Goal: Find specific page/section: Find specific page/section

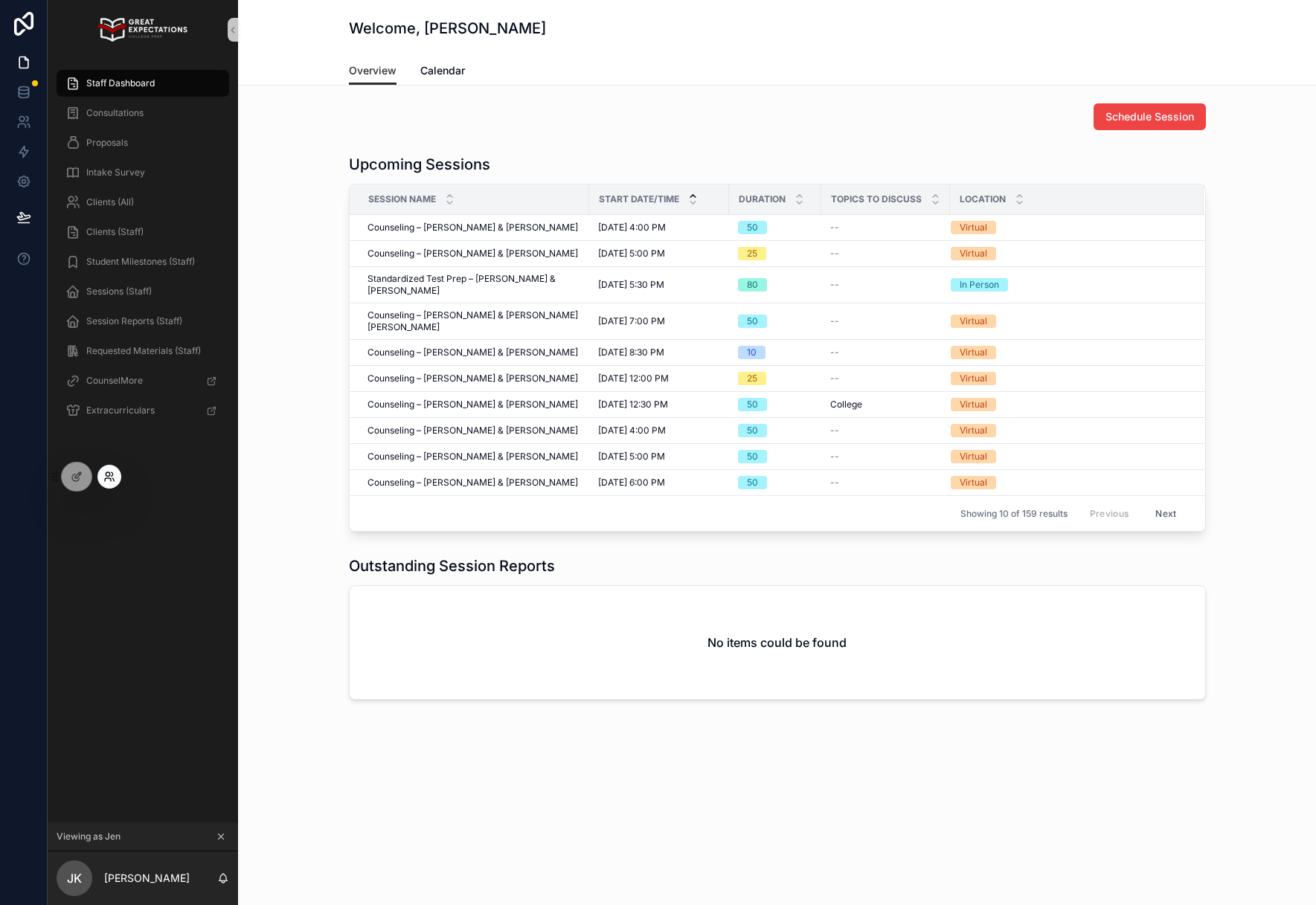
click at [109, 478] on icon at bounding box center [108, 479] width 6 height 3
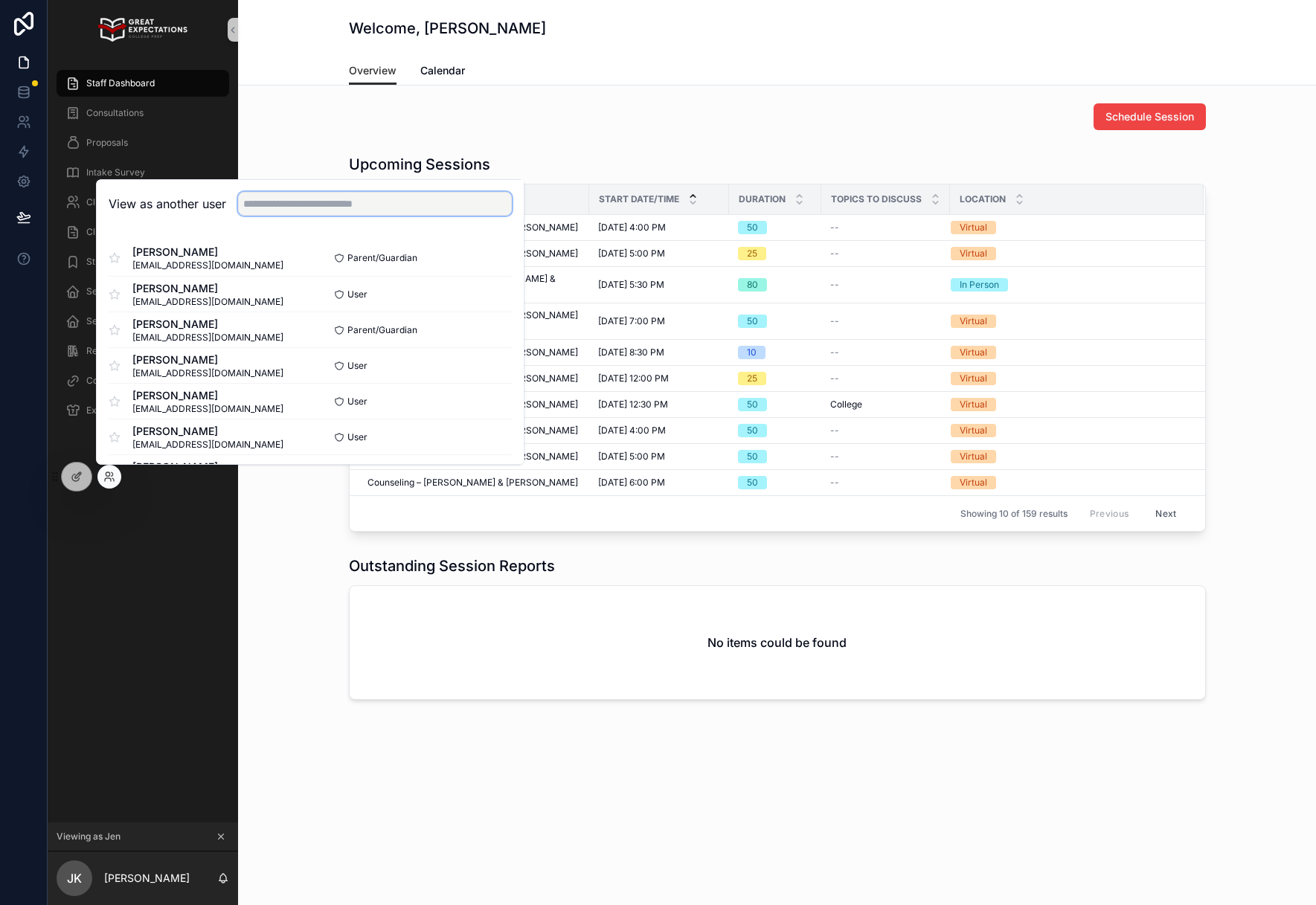
click at [273, 209] on input "text" at bounding box center [375, 204] width 274 height 24
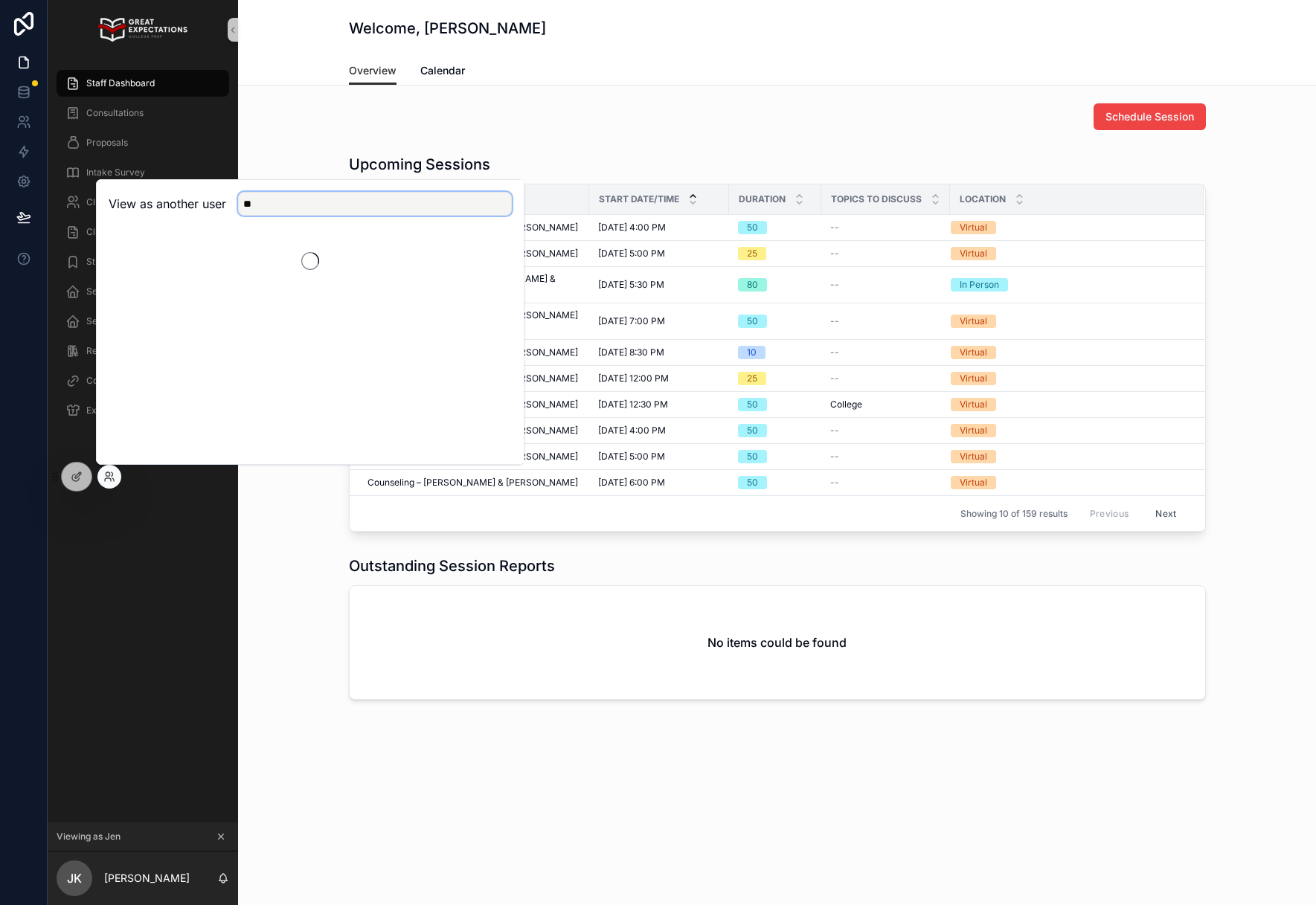
type input "*"
type input "****"
click at [480, 267] on button "Select" at bounding box center [491, 259] width 38 height 22
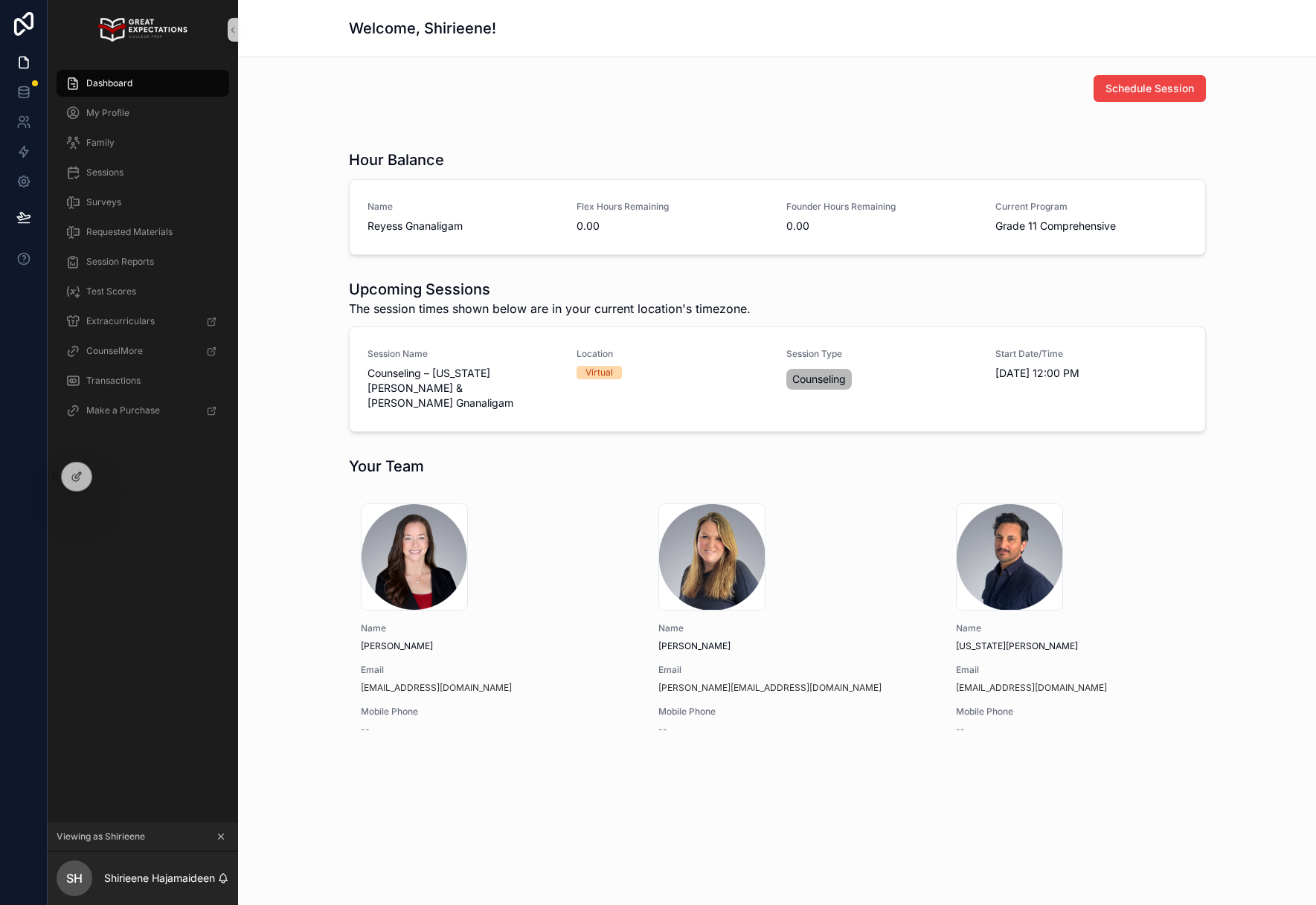
click at [133, 85] on div "Dashboard" at bounding box center [143, 83] width 155 height 24
click at [153, 377] on div "Transactions" at bounding box center [143, 380] width 155 height 24
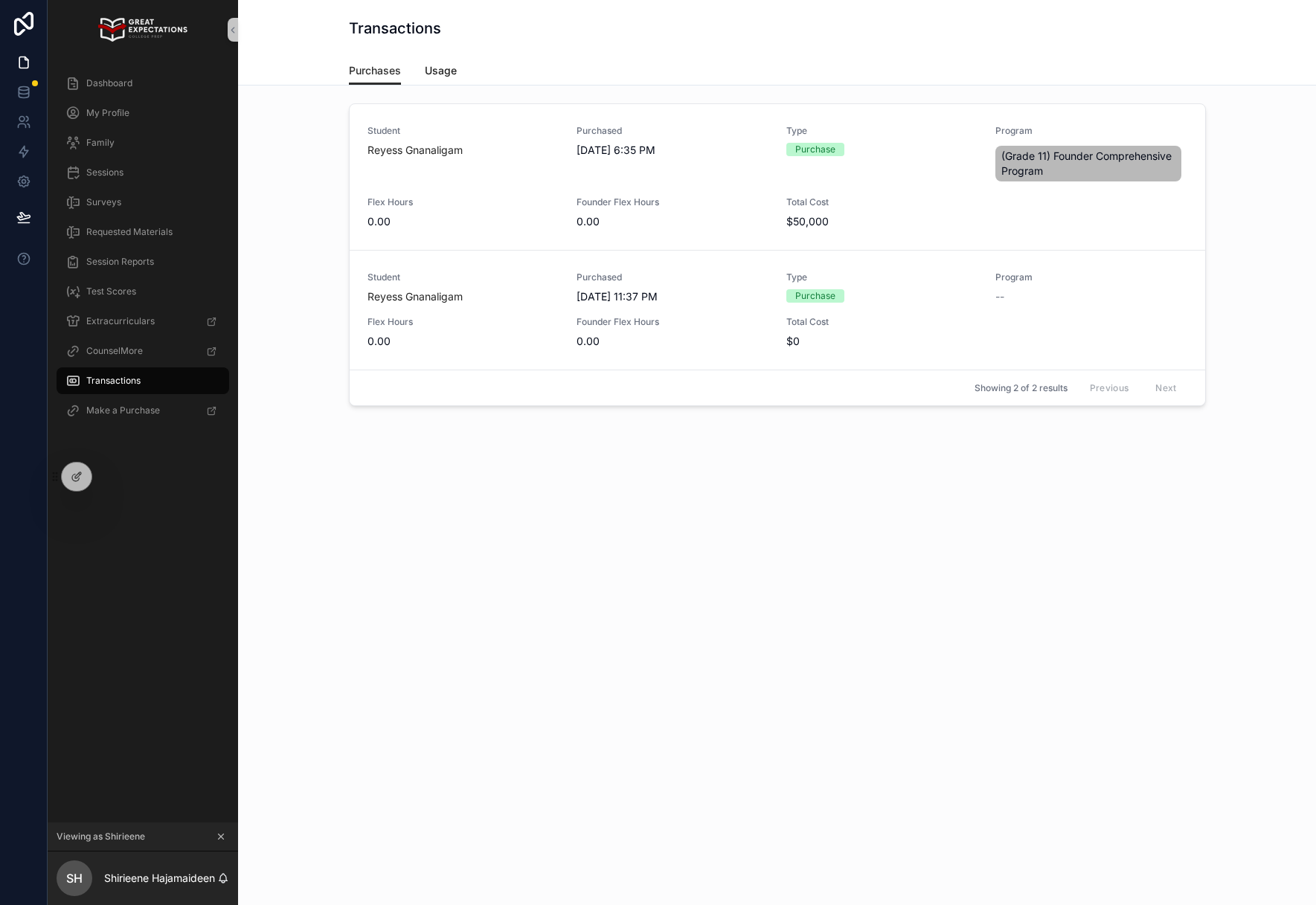
click at [454, 73] on span "Usage" at bounding box center [440, 70] width 32 height 15
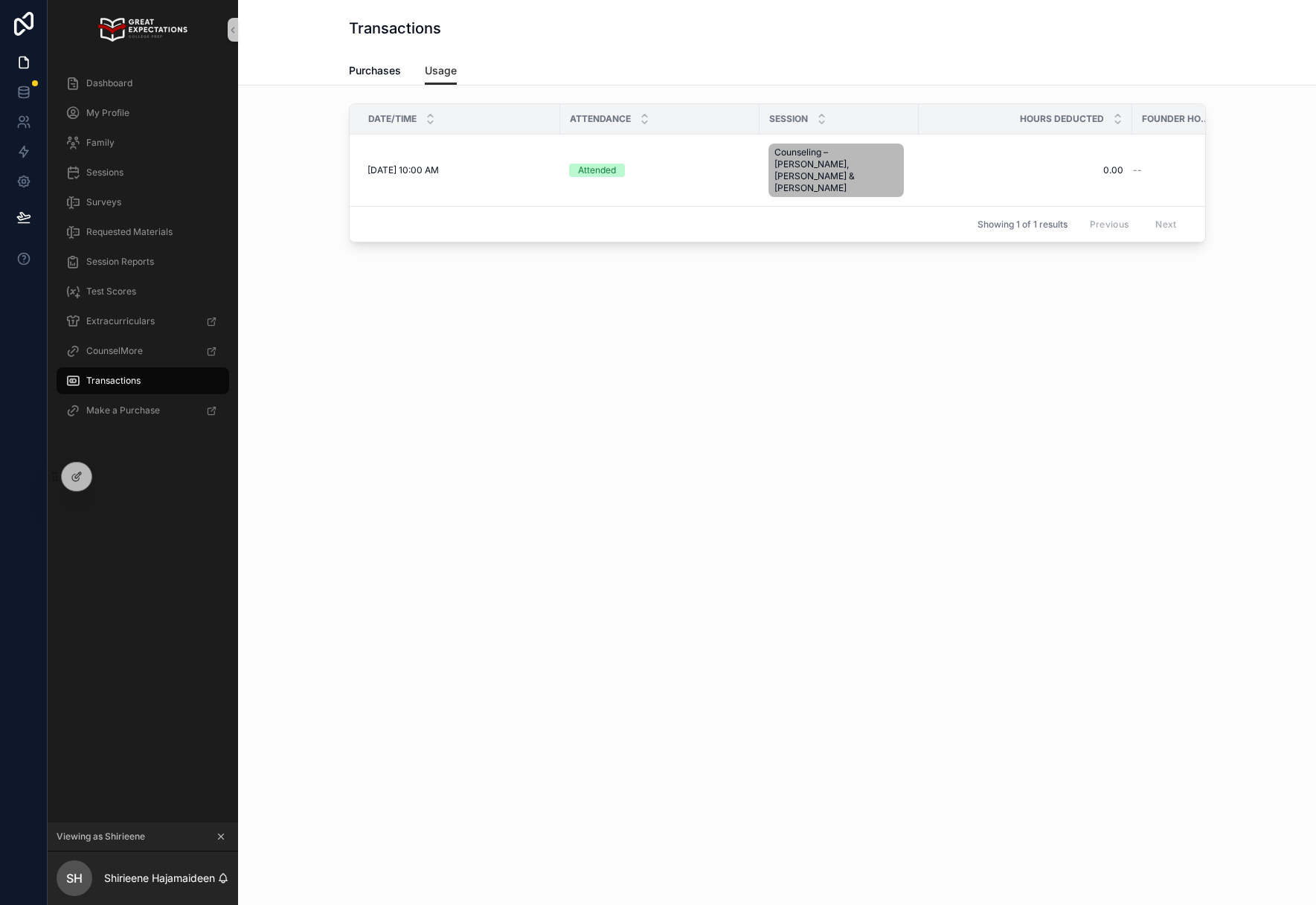
click at [226, 832] on icon "scrollable content" at bounding box center [221, 836] width 11 height 11
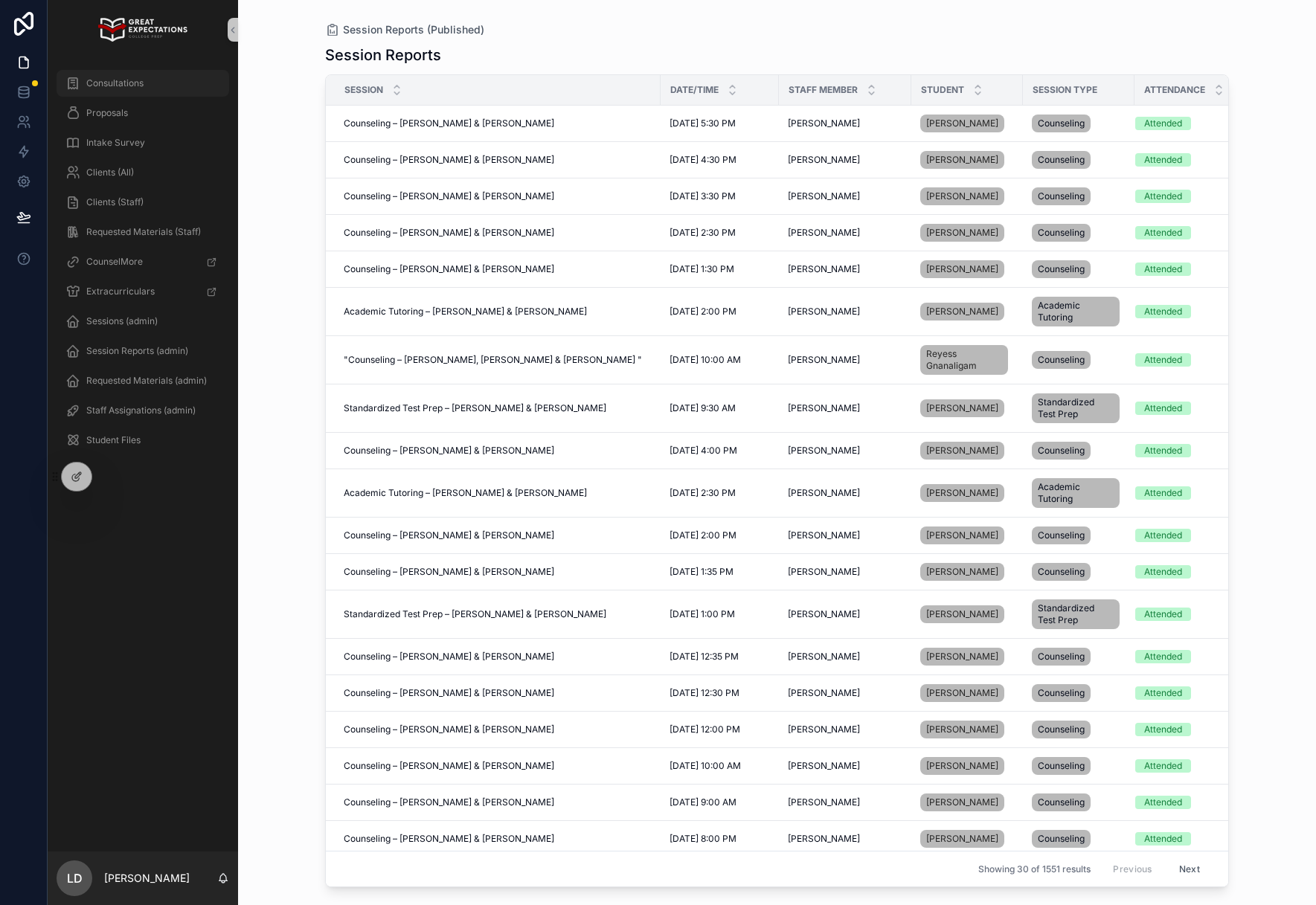
click at [134, 87] on span "Consultations" at bounding box center [115, 83] width 57 height 12
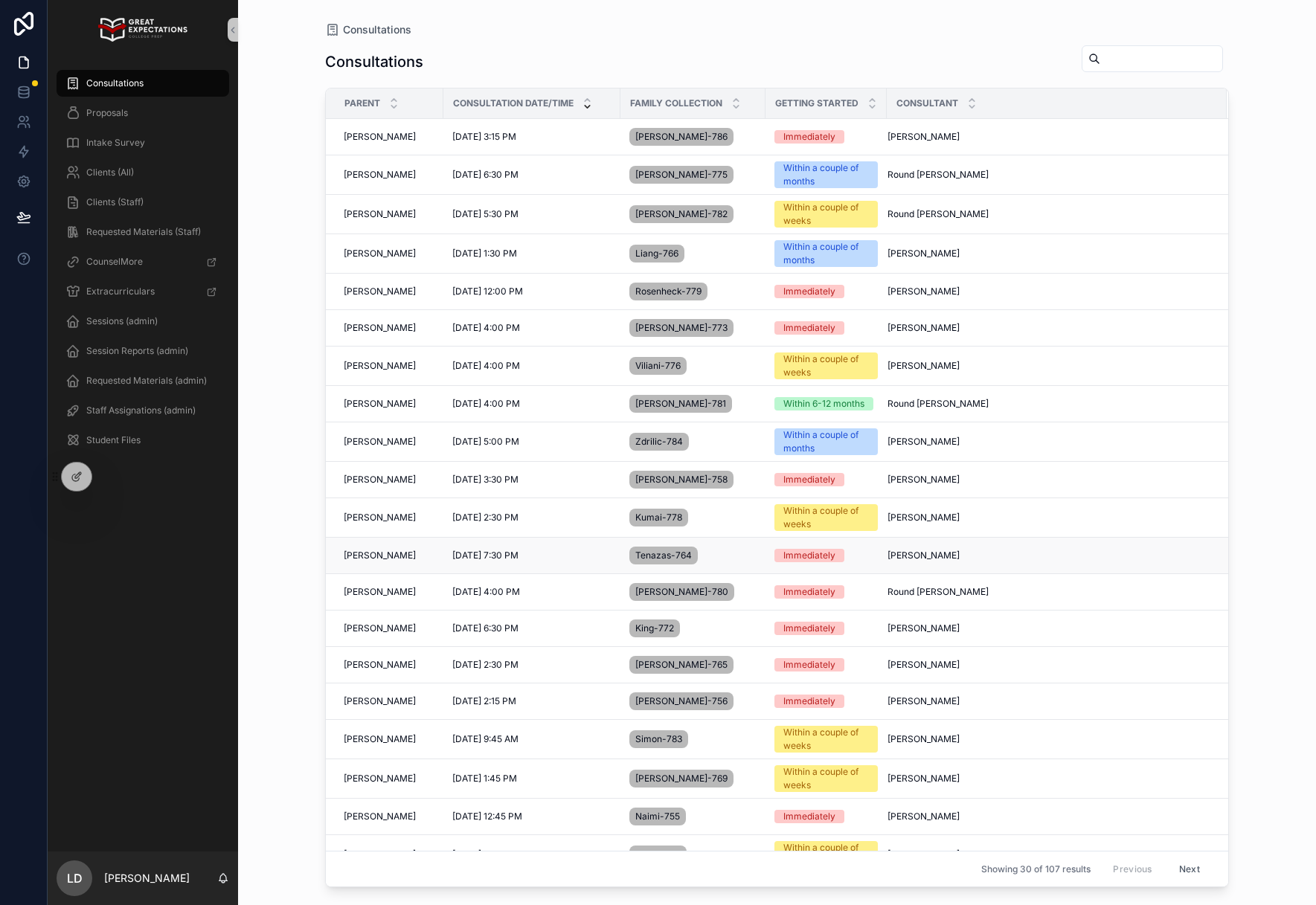
click at [399, 557] on span "[PERSON_NAME]" at bounding box center [380, 556] width 73 height 12
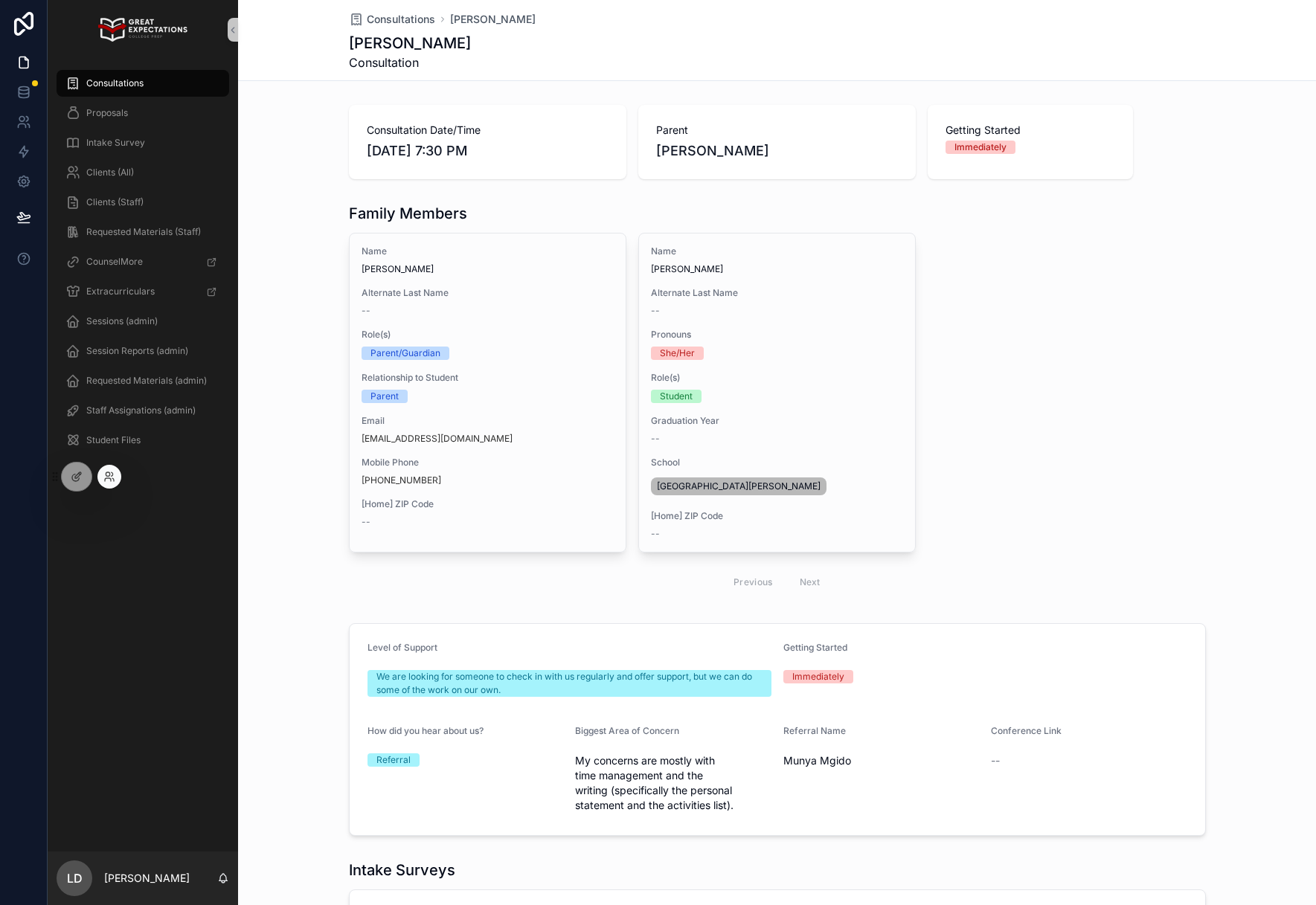
click at [118, 478] on div at bounding box center [109, 477] width 24 height 24
click at [109, 478] on icon at bounding box center [108, 479] width 6 height 3
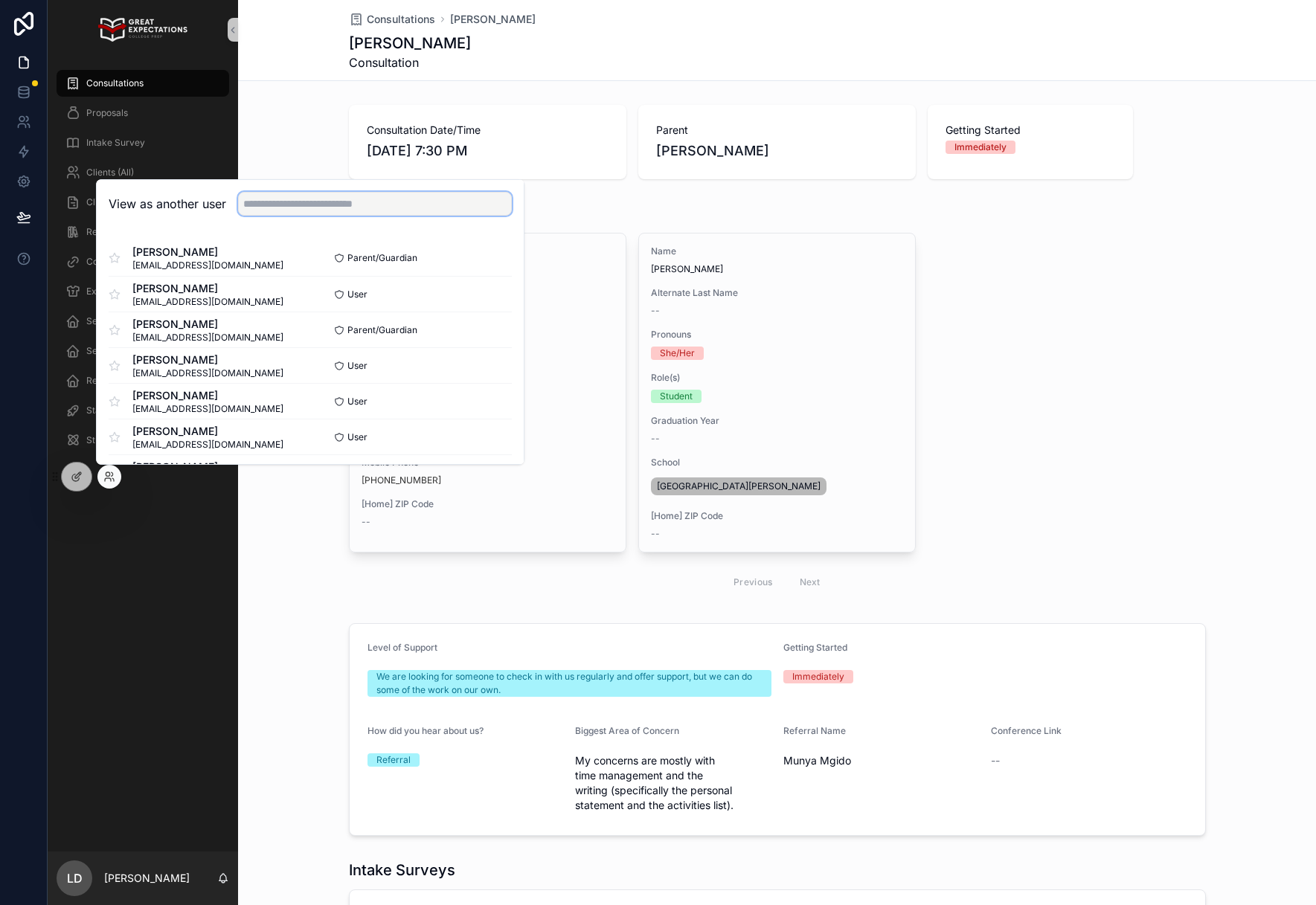
click at [367, 202] on input "text" at bounding box center [375, 204] width 274 height 24
type input "********"
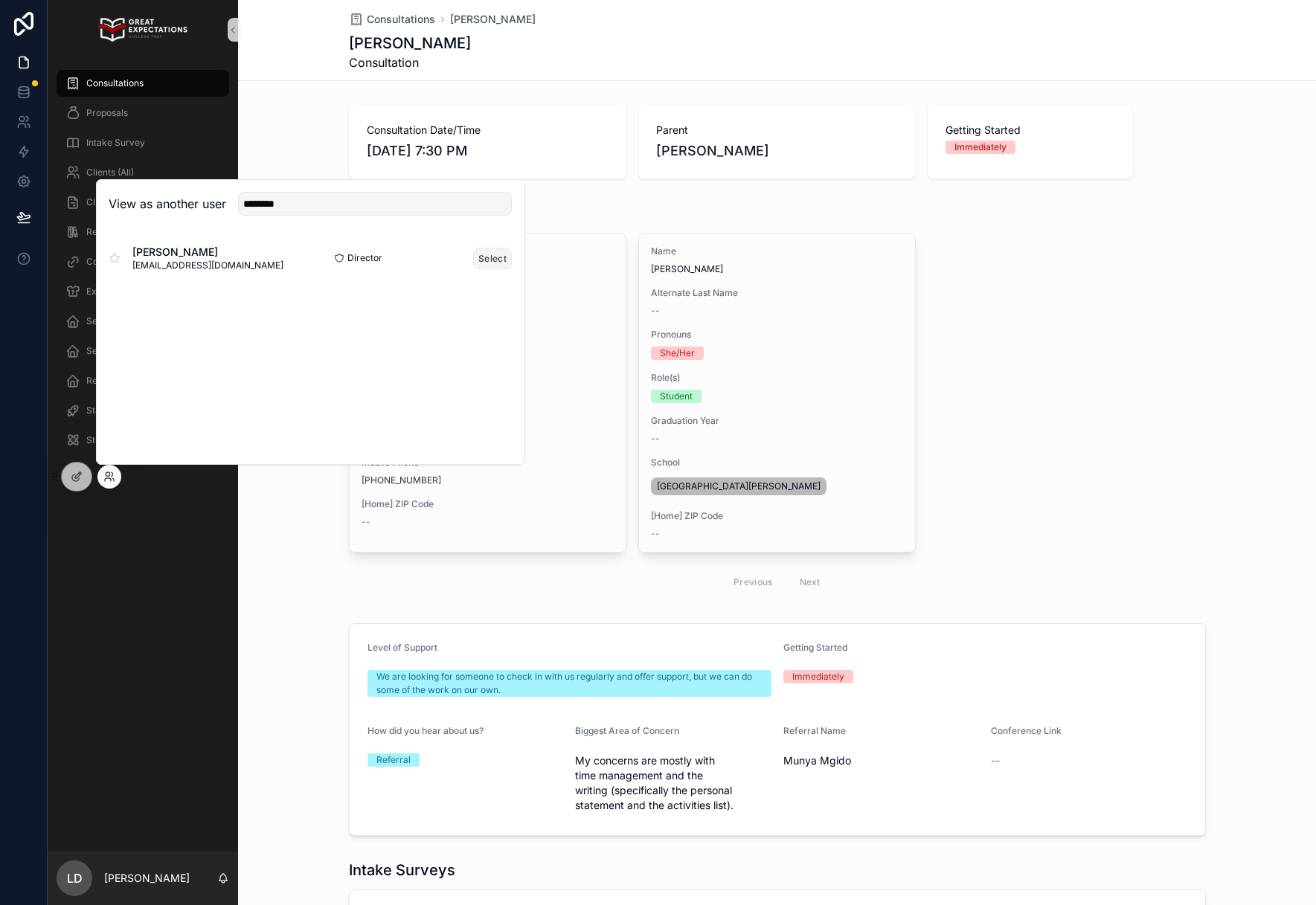
click at [489, 259] on button "Select" at bounding box center [491, 259] width 38 height 22
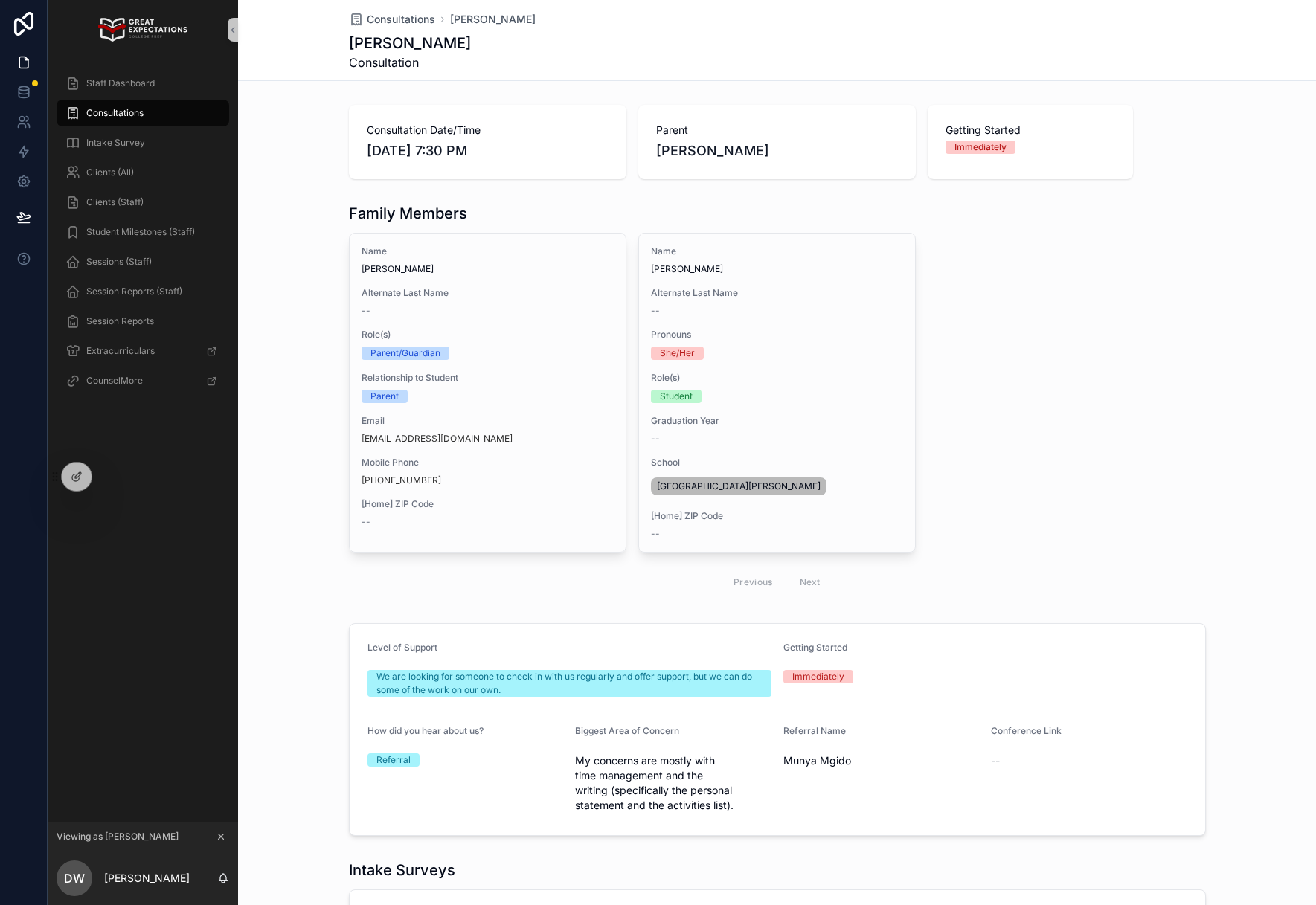
click at [99, 112] on span "Consultations" at bounding box center [115, 113] width 57 height 12
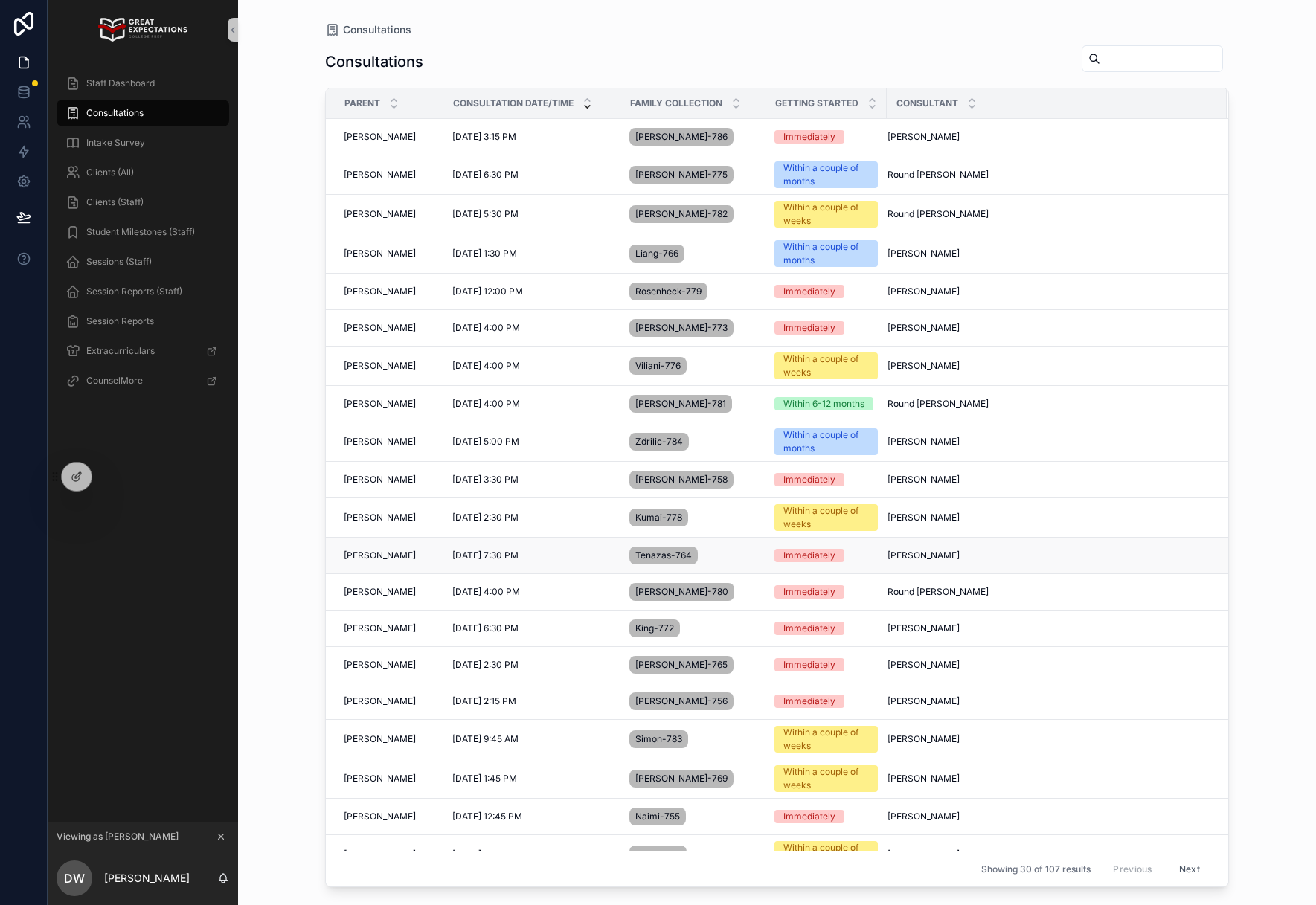
click at [403, 554] on div "[PERSON_NAME] [PERSON_NAME]" at bounding box center [388, 556] width 91 height 12
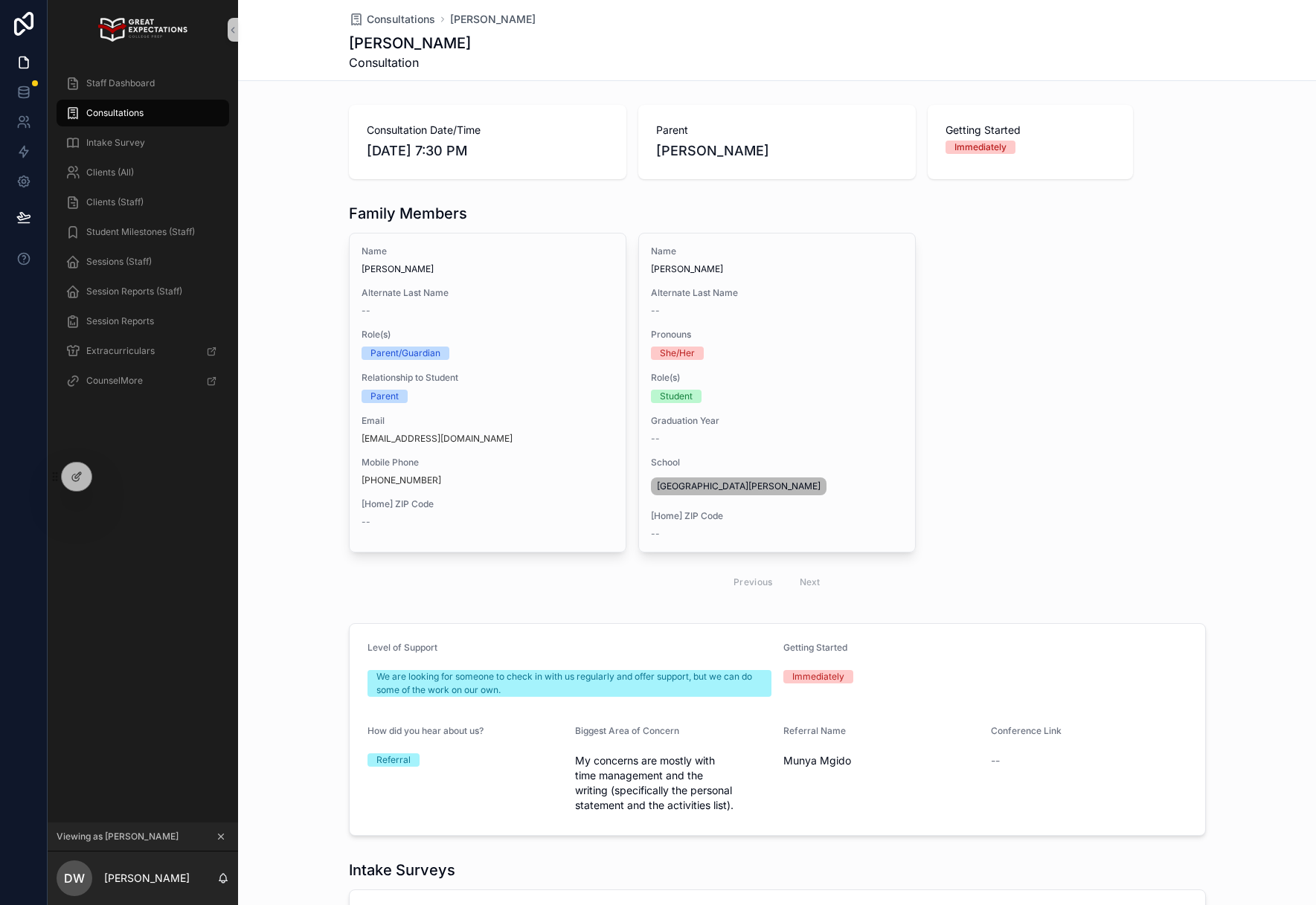
scroll to position [200, 0]
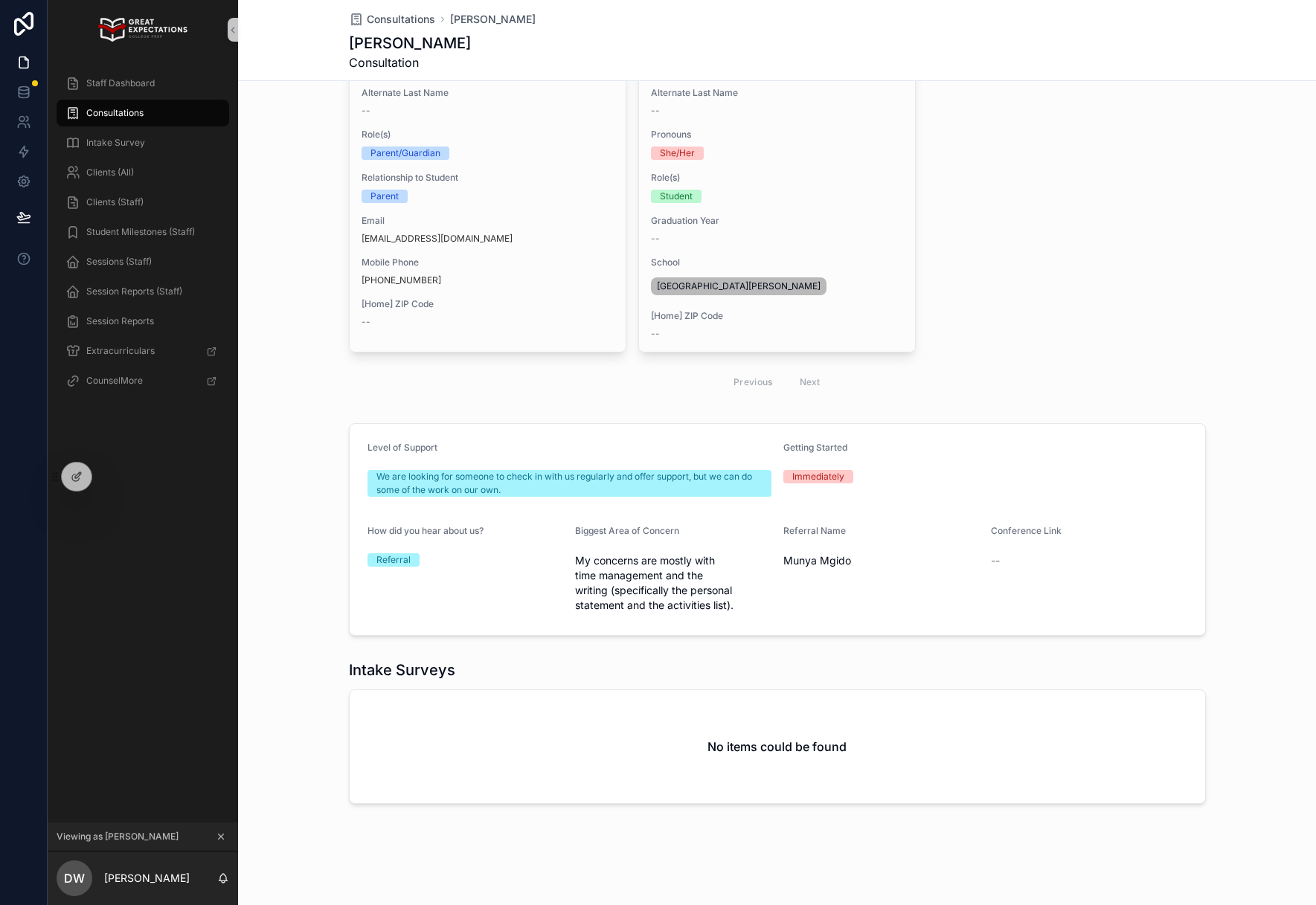
click at [559, 789] on div "No items could be found" at bounding box center [778, 746] width 855 height 113
click at [112, 477] on icon at bounding box center [109, 477] width 12 height 12
drag, startPoint x: 66, startPoint y: 556, endPoint x: 59, endPoint y: 492, distance: 64.4
click at [66, 554] on div "Staff Dashboard Consultations Intake Survey Clients (All) Clients (Staff) Stude…" at bounding box center [143, 441] width 190 height 763
click at [62, 476] on div at bounding box center [76, 477] width 29 height 28
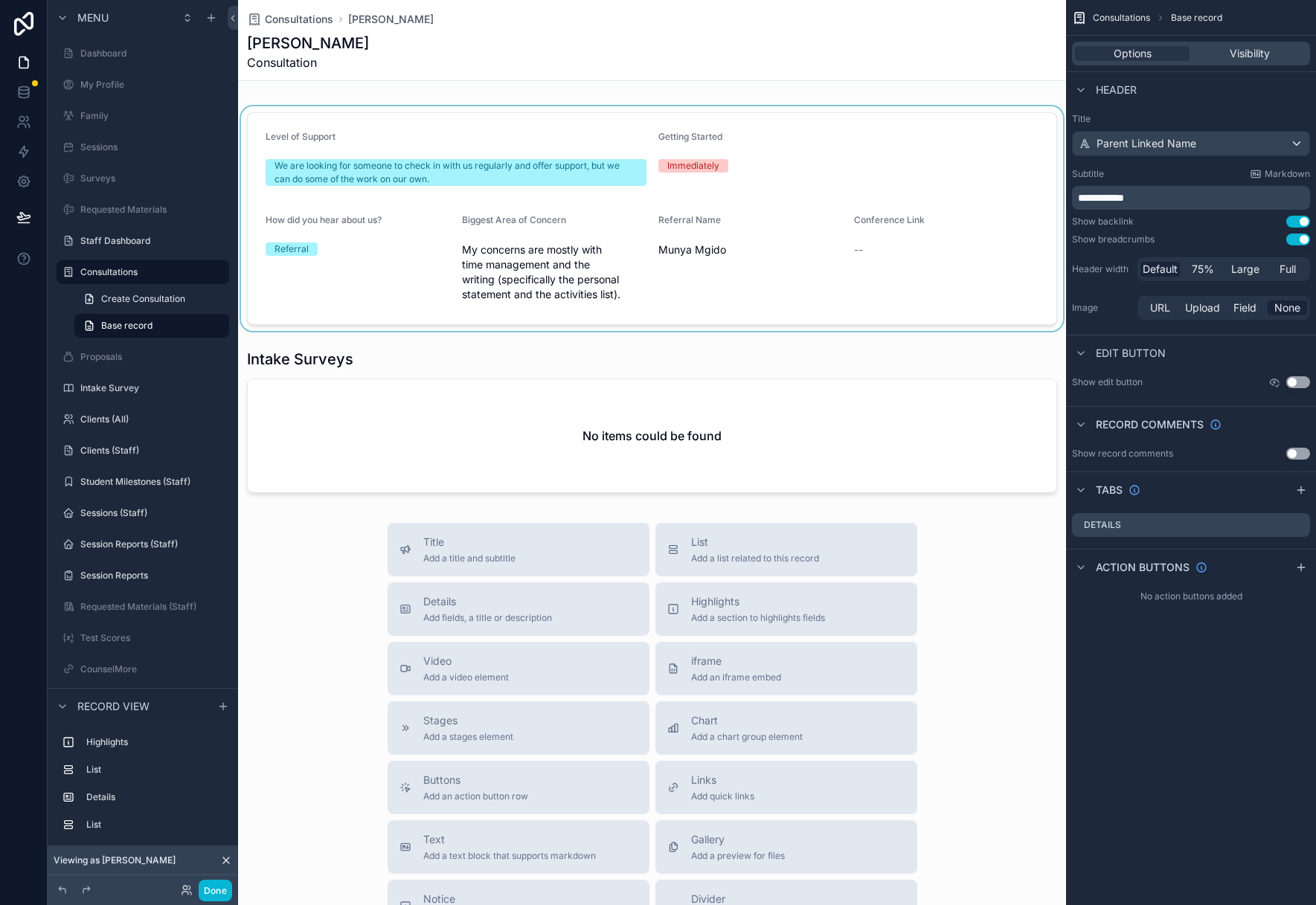
scroll to position [500, 0]
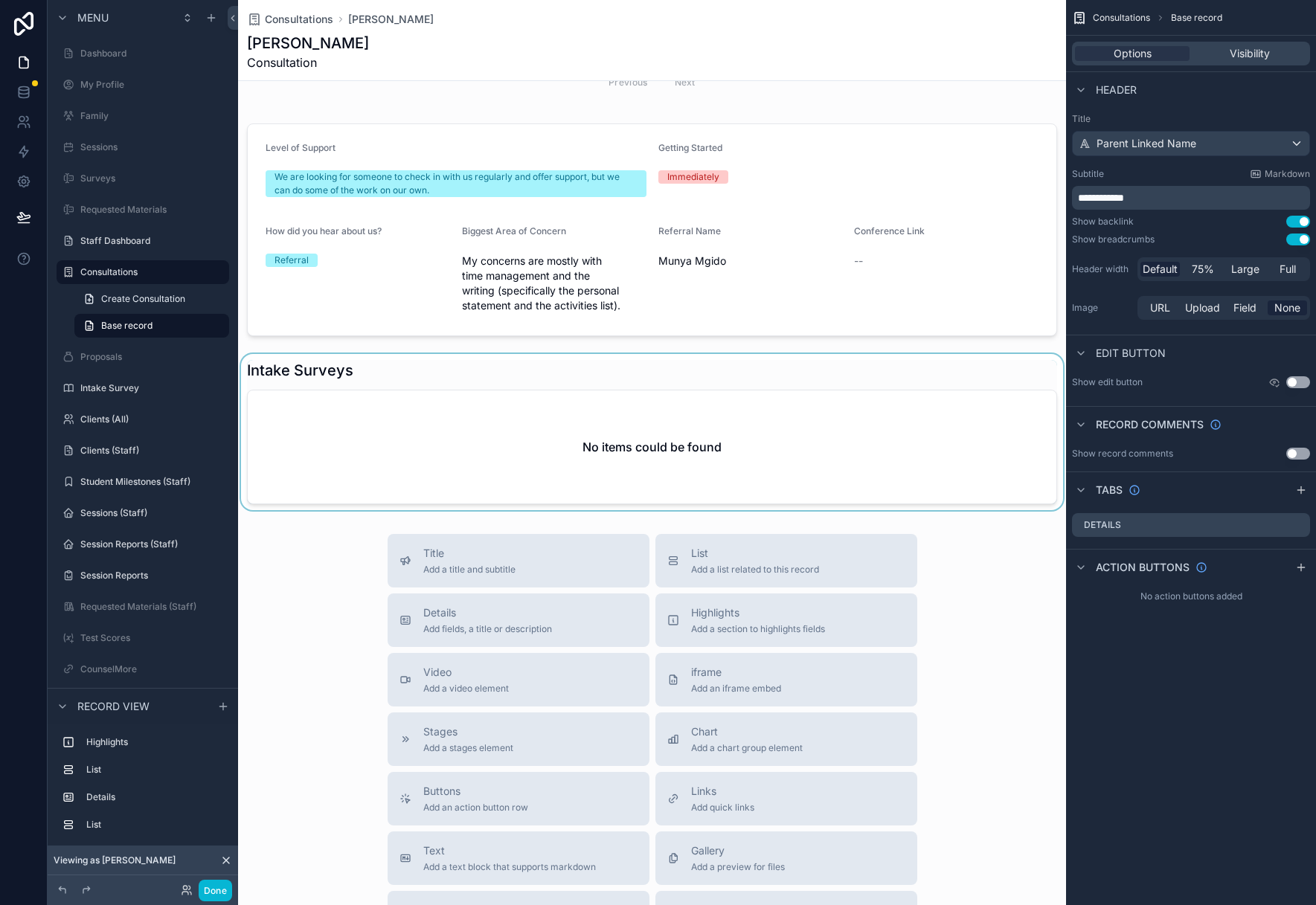
click at [654, 427] on div "scrollable content" at bounding box center [652, 431] width 828 height 156
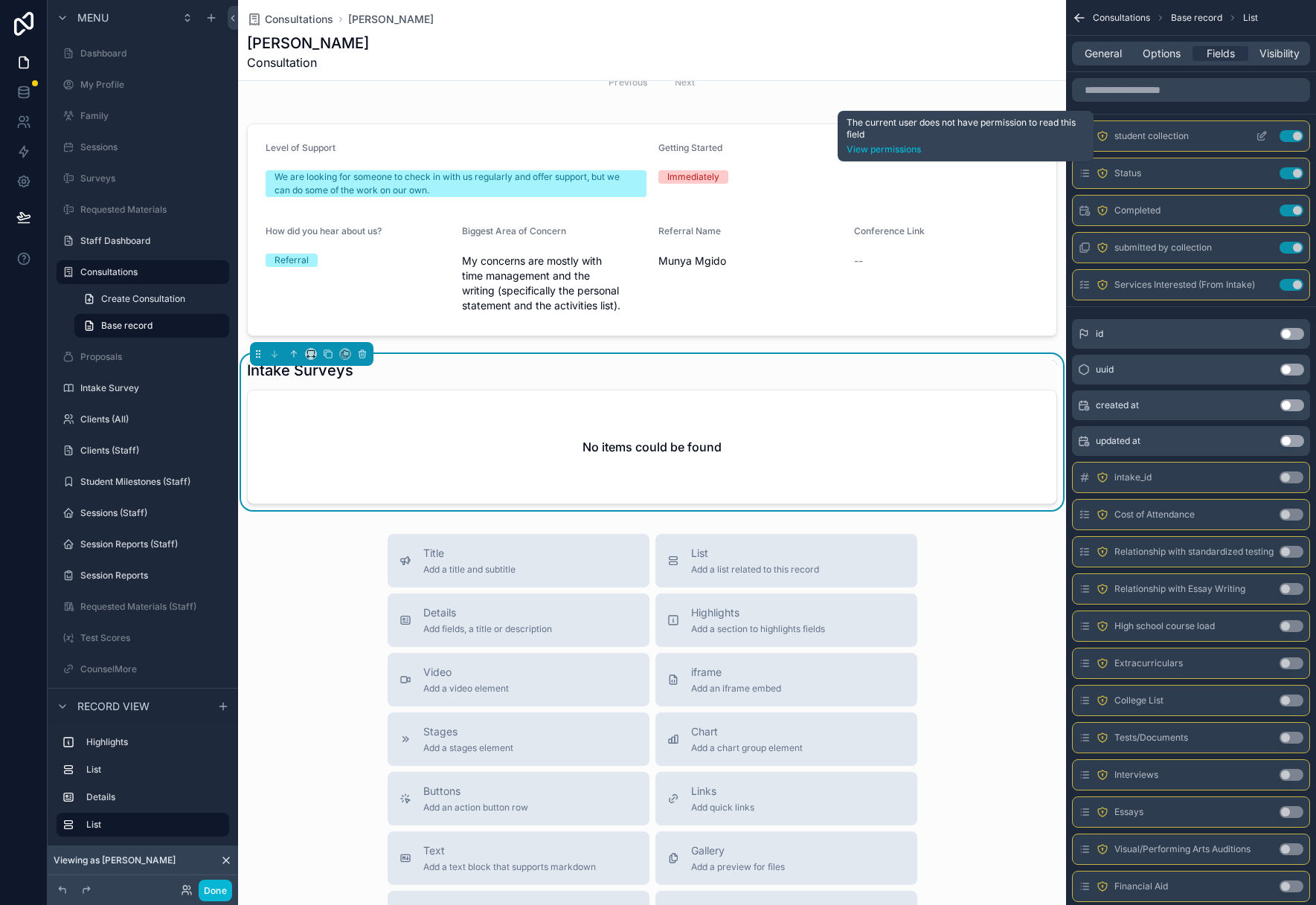
click at [1101, 137] on icon "scrollable content" at bounding box center [1102, 136] width 12 height 12
click at [854, 149] on link "View permissions" at bounding box center [965, 149] width 238 height 12
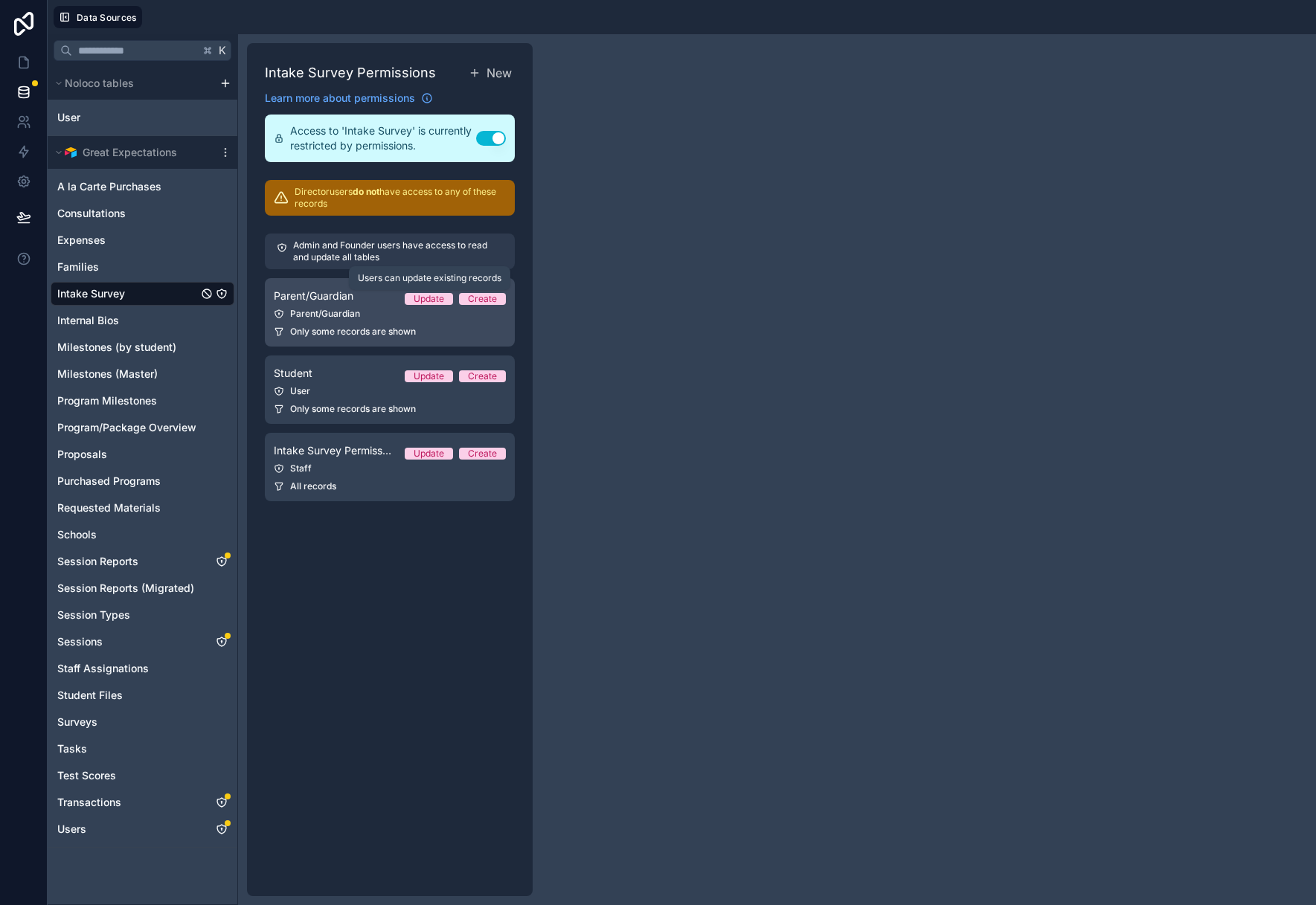
click at [422, 299] on div "Update" at bounding box center [429, 299] width 30 height 12
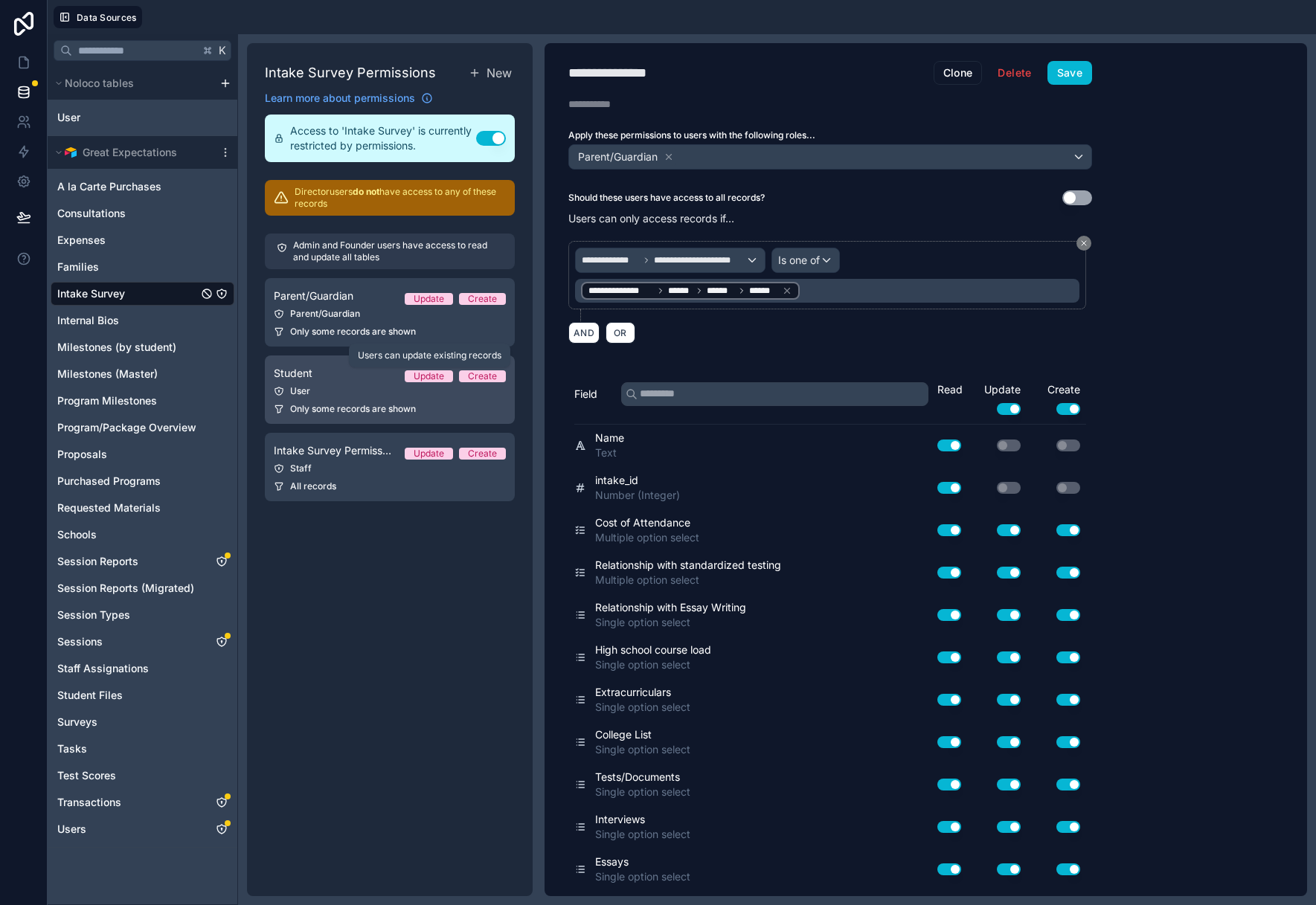
click at [428, 379] on div "Update" at bounding box center [429, 377] width 30 height 12
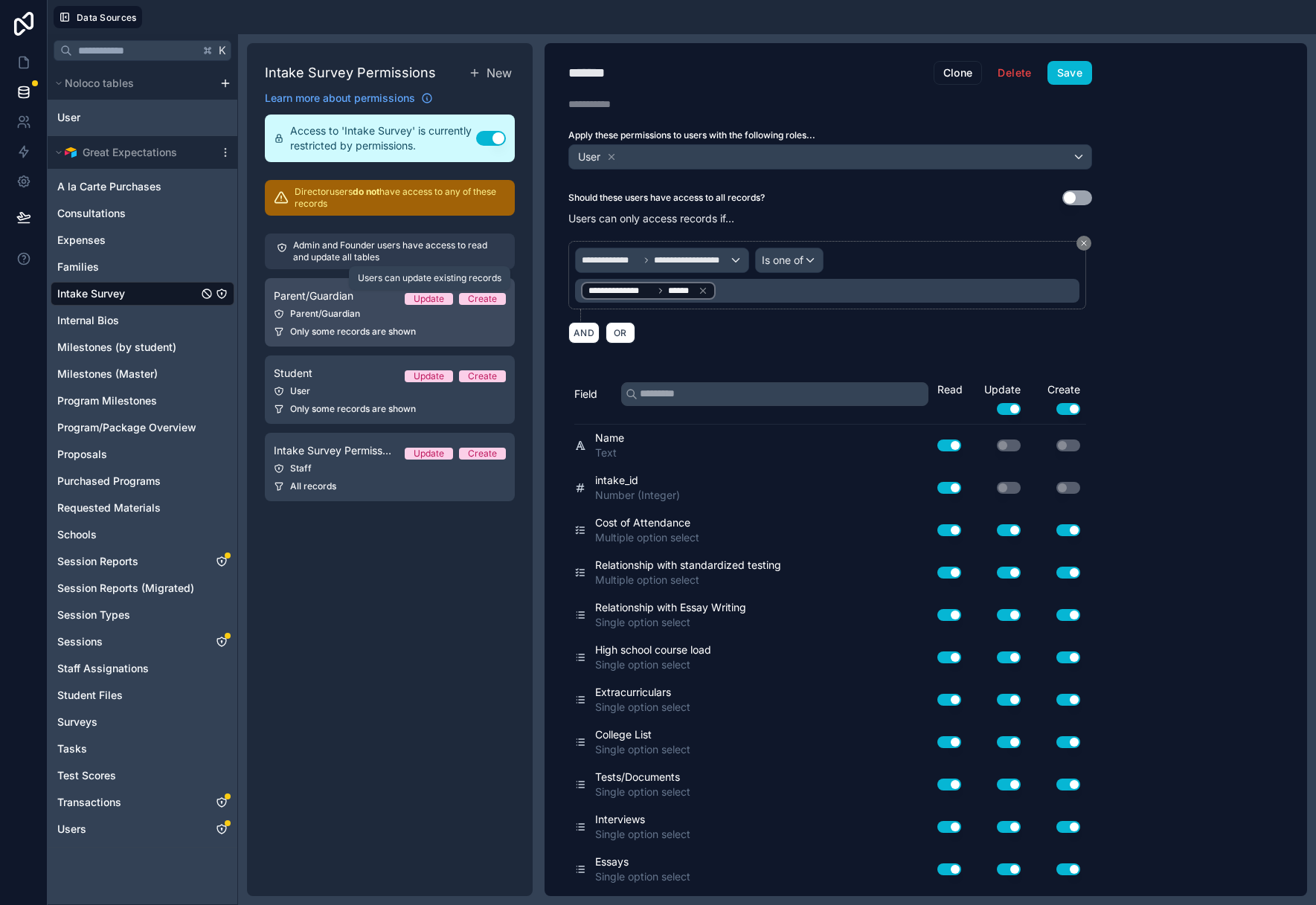
click at [437, 294] on div "Update" at bounding box center [429, 299] width 30 height 12
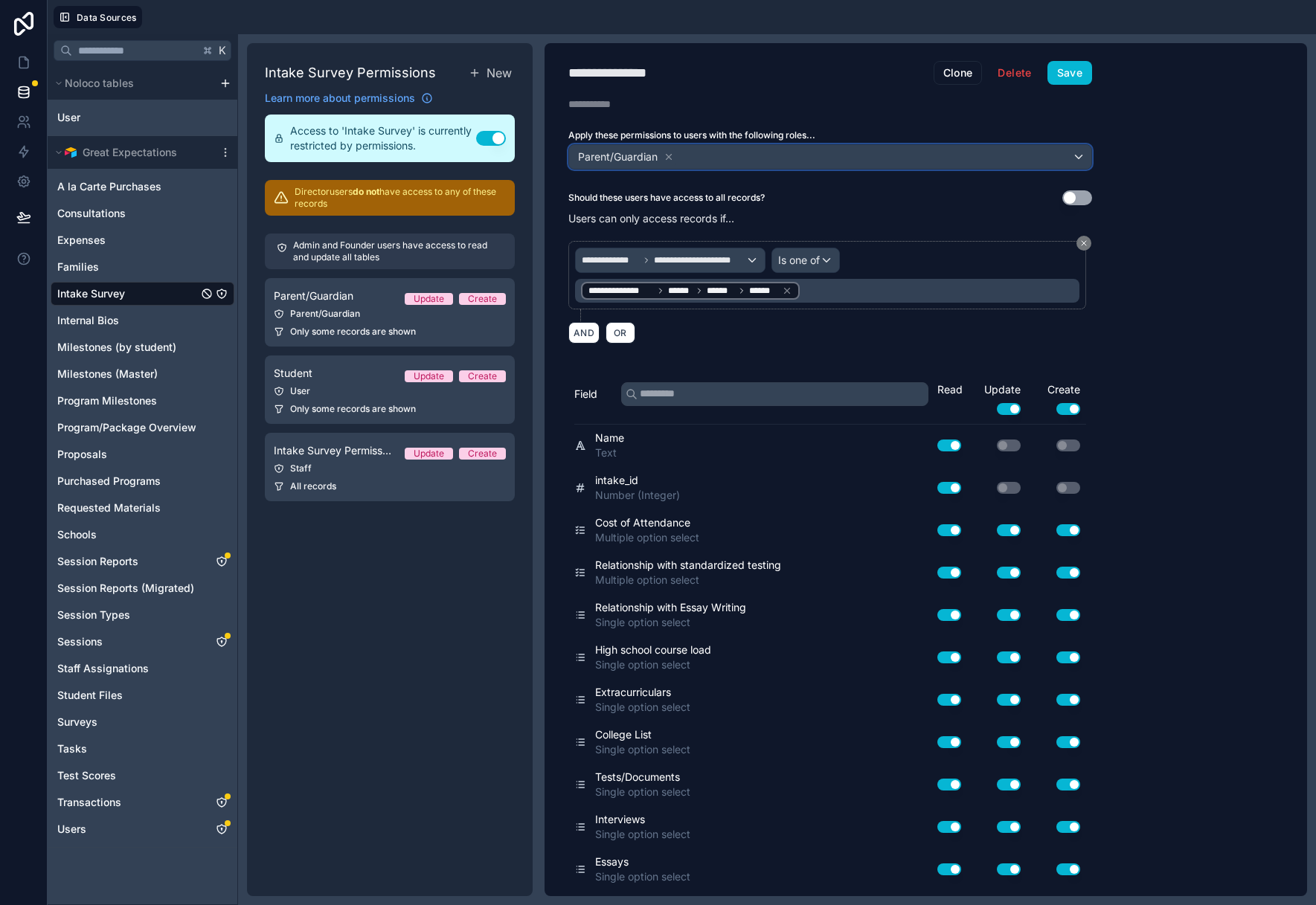
click at [710, 156] on div "Parent/Guardian" at bounding box center [830, 157] width 523 height 24
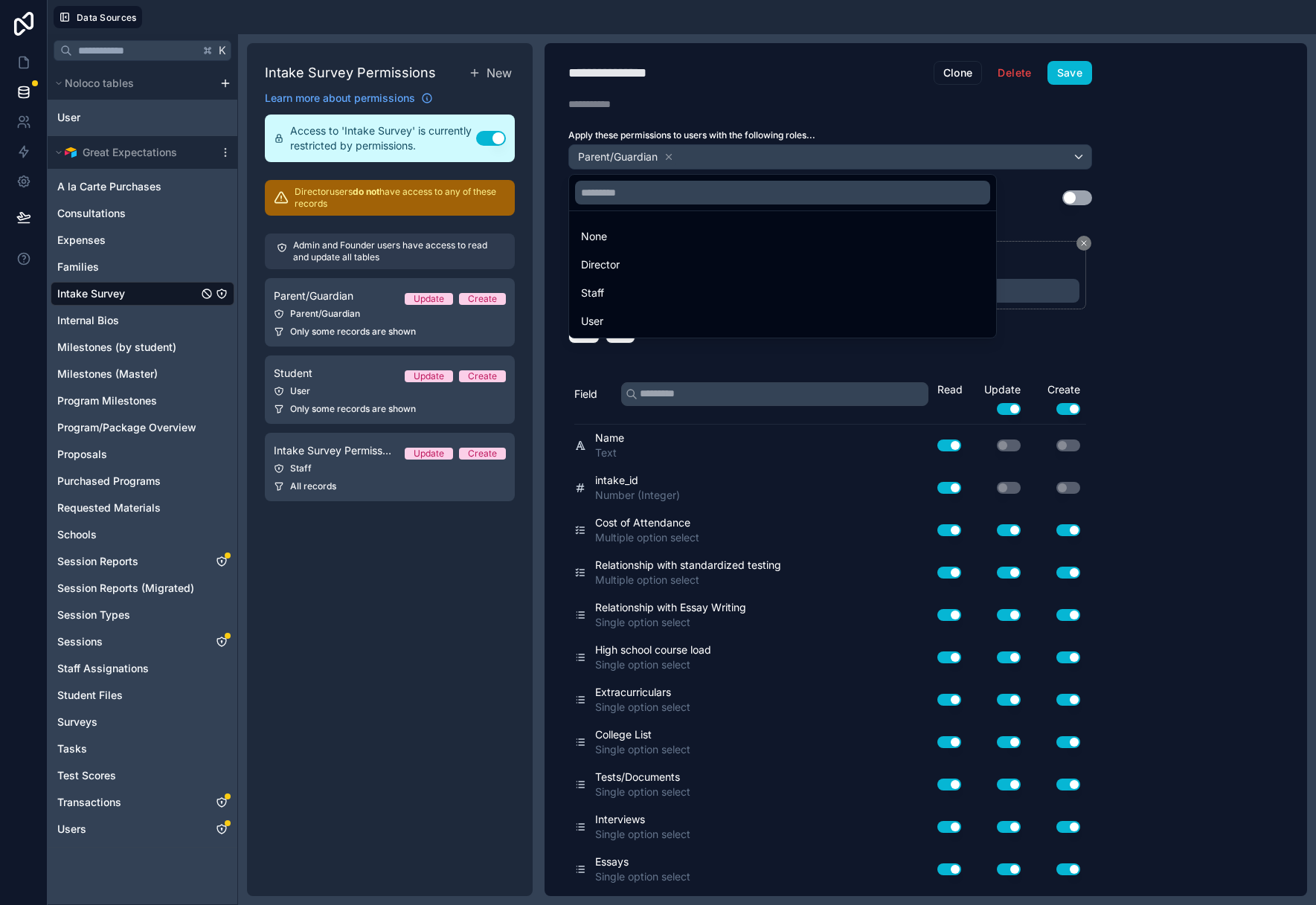
click at [409, 575] on div at bounding box center [658, 452] width 1316 height 905
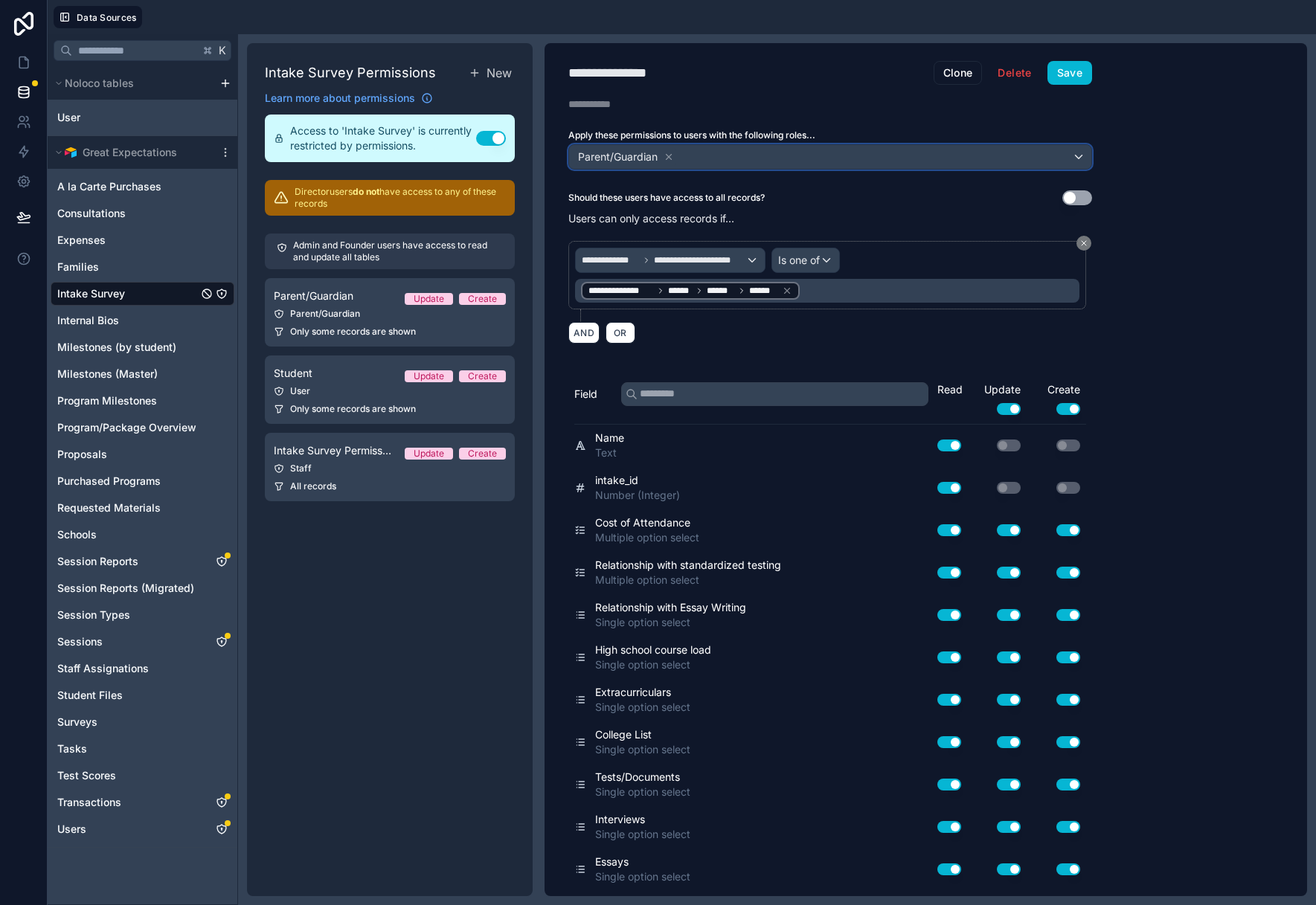
click at [782, 149] on div "Parent/Guardian" at bounding box center [830, 157] width 523 height 24
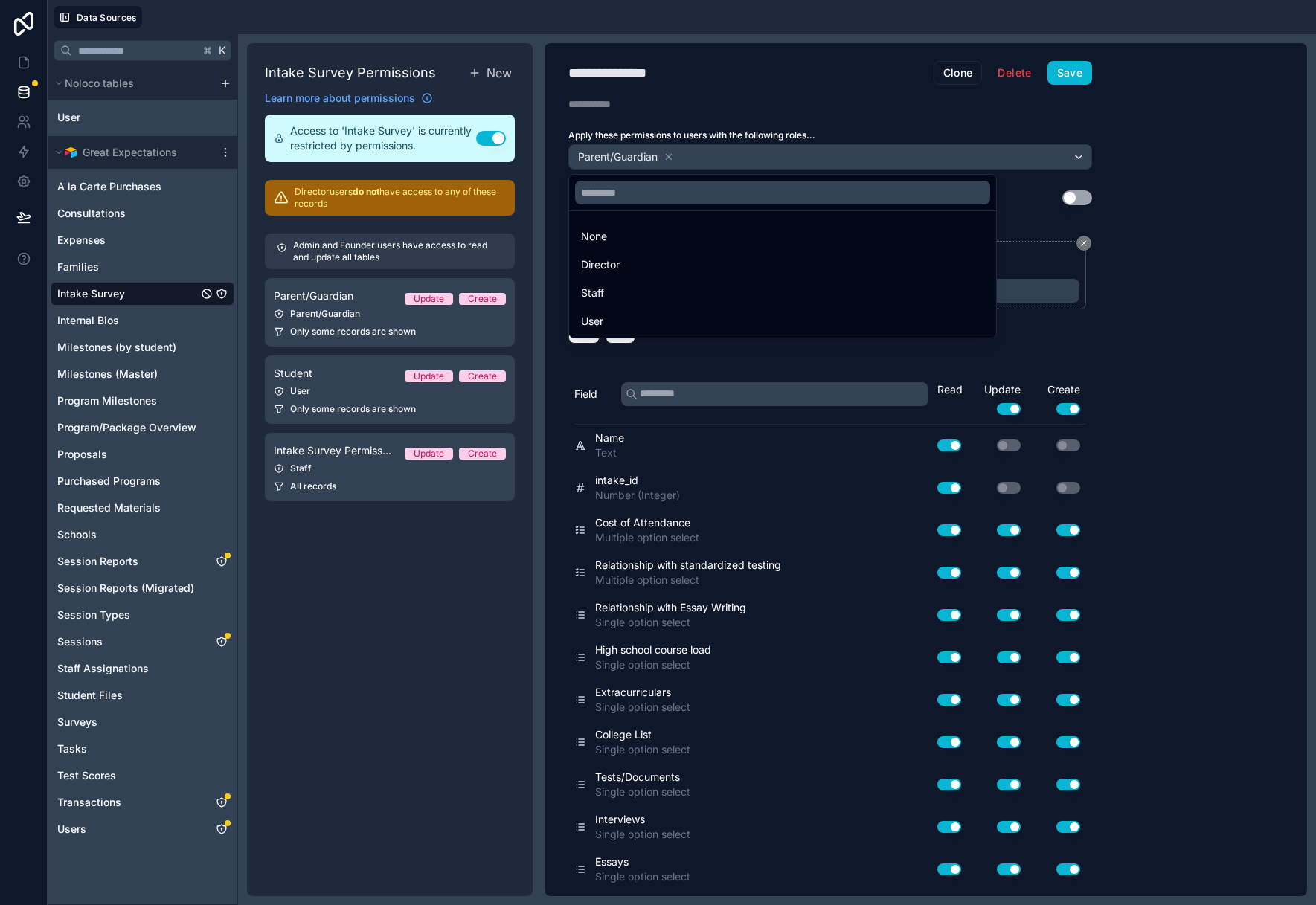
click at [470, 129] on div at bounding box center [658, 452] width 1316 height 905
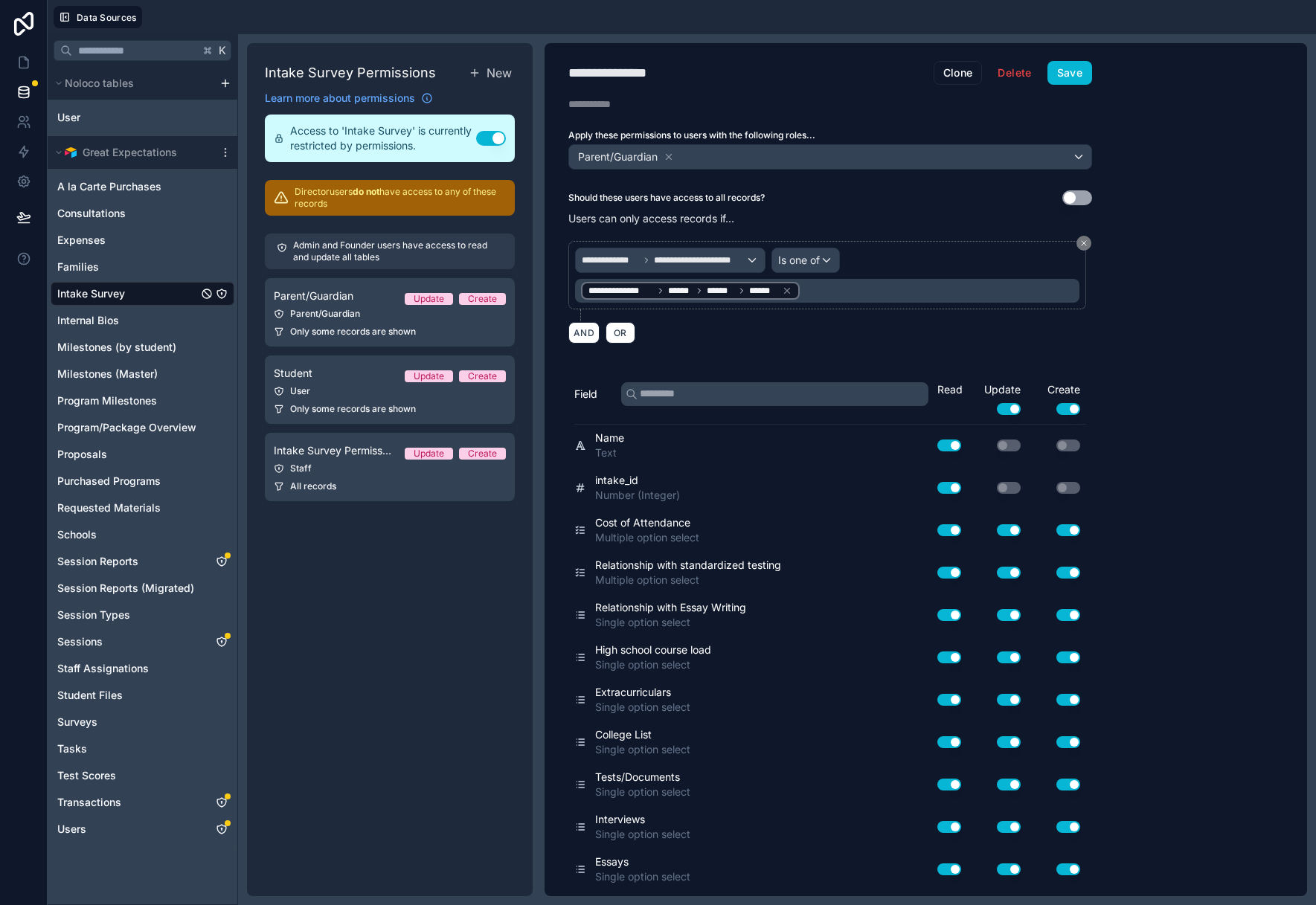
click at [220, 293] on icon "Intake Survey" at bounding box center [222, 294] width 12 height 12
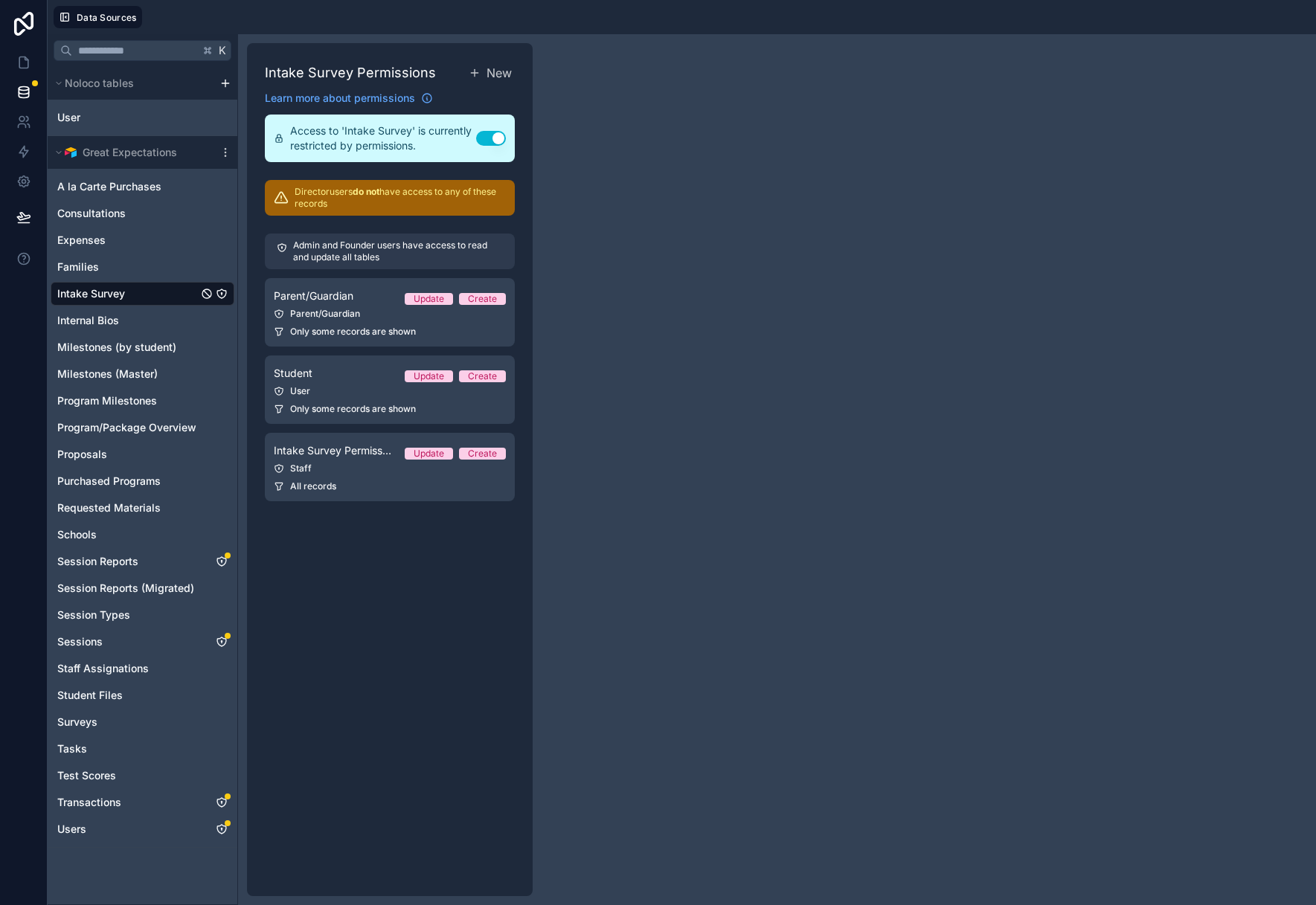
click at [87, 297] on span "Intake Survey" at bounding box center [90, 293] width 68 height 15
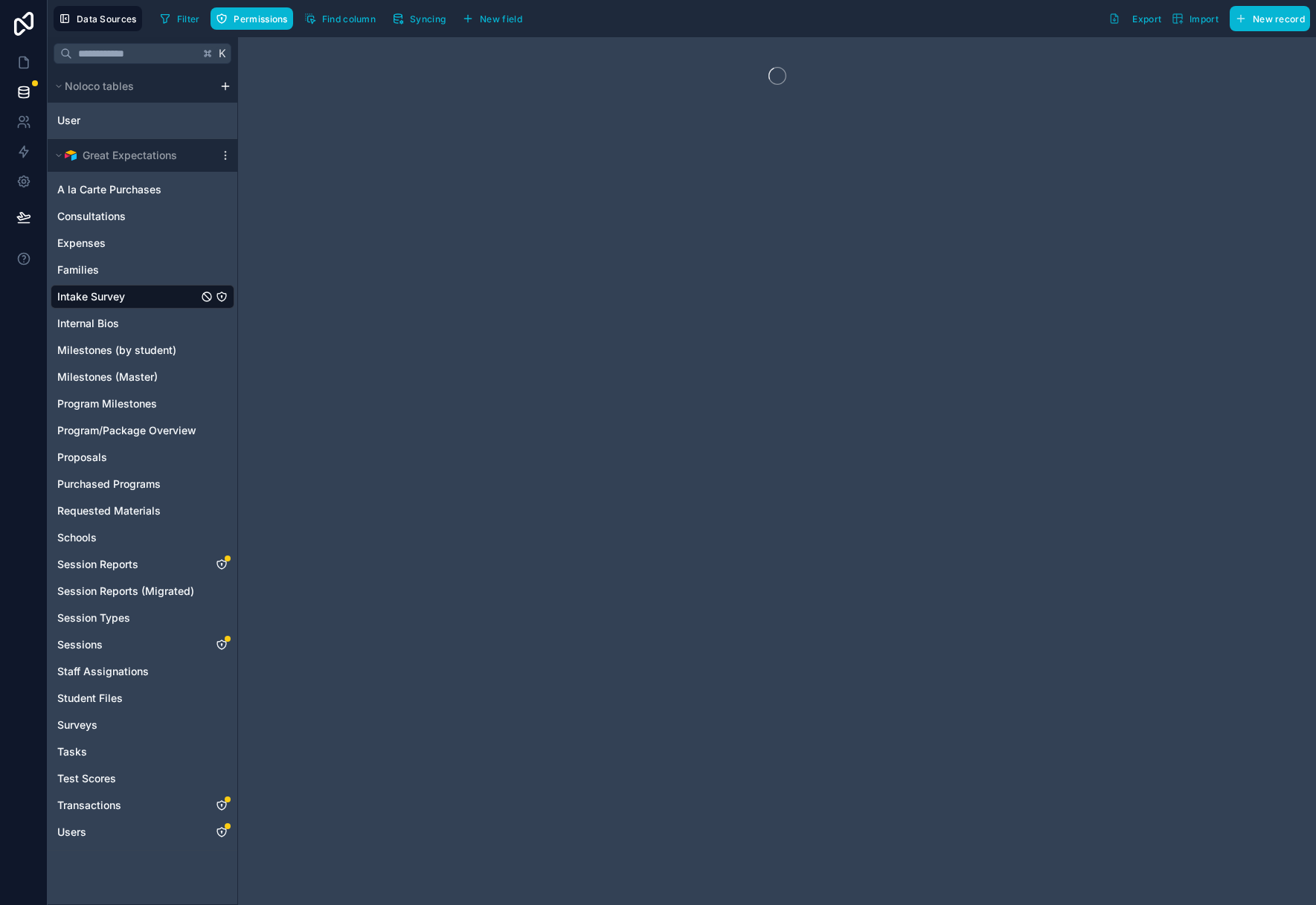
click at [87, 297] on span "Intake Survey" at bounding box center [90, 296] width 68 height 15
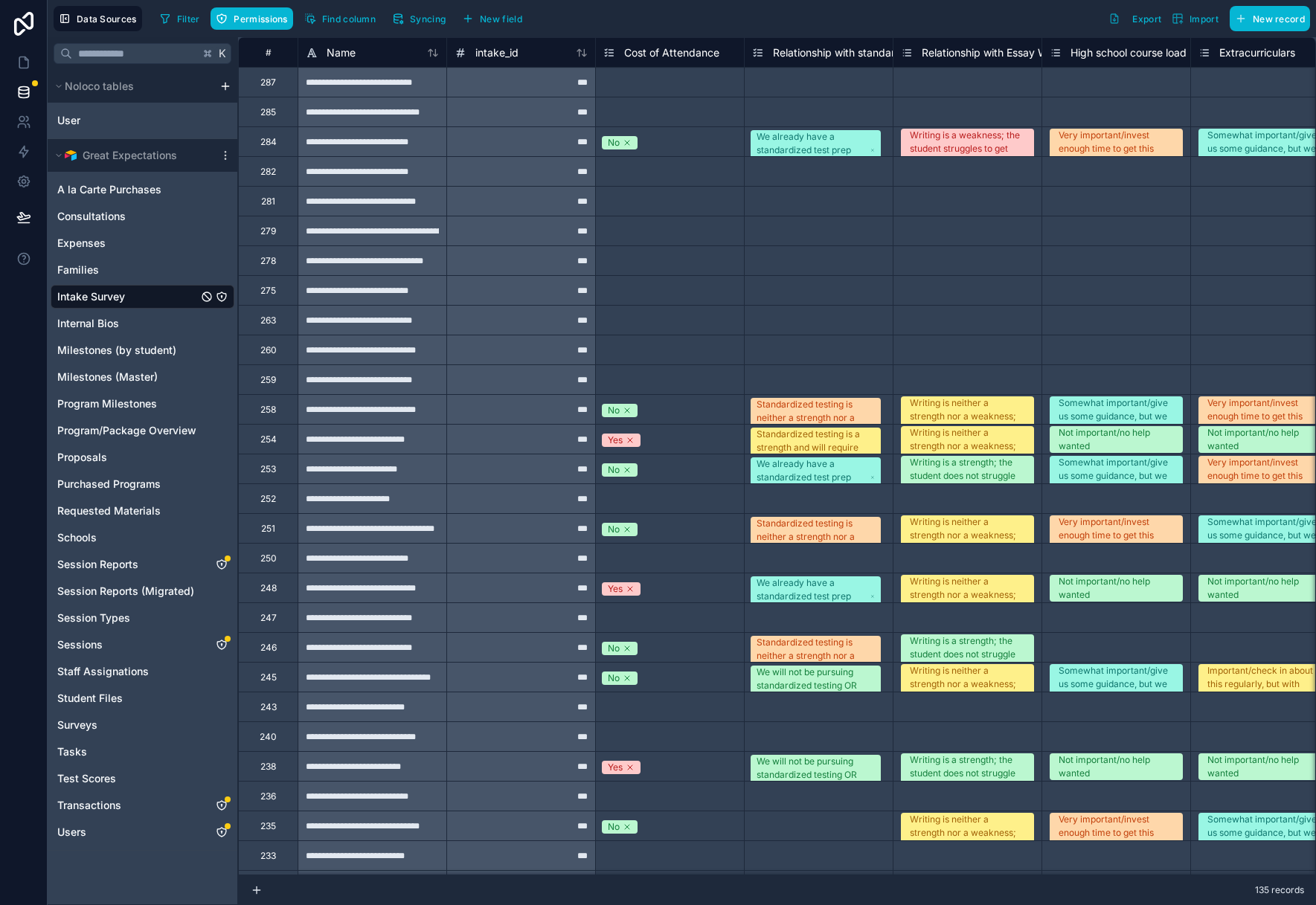
click at [222, 294] on icon "Intake Survey" at bounding box center [222, 297] width 12 height 12
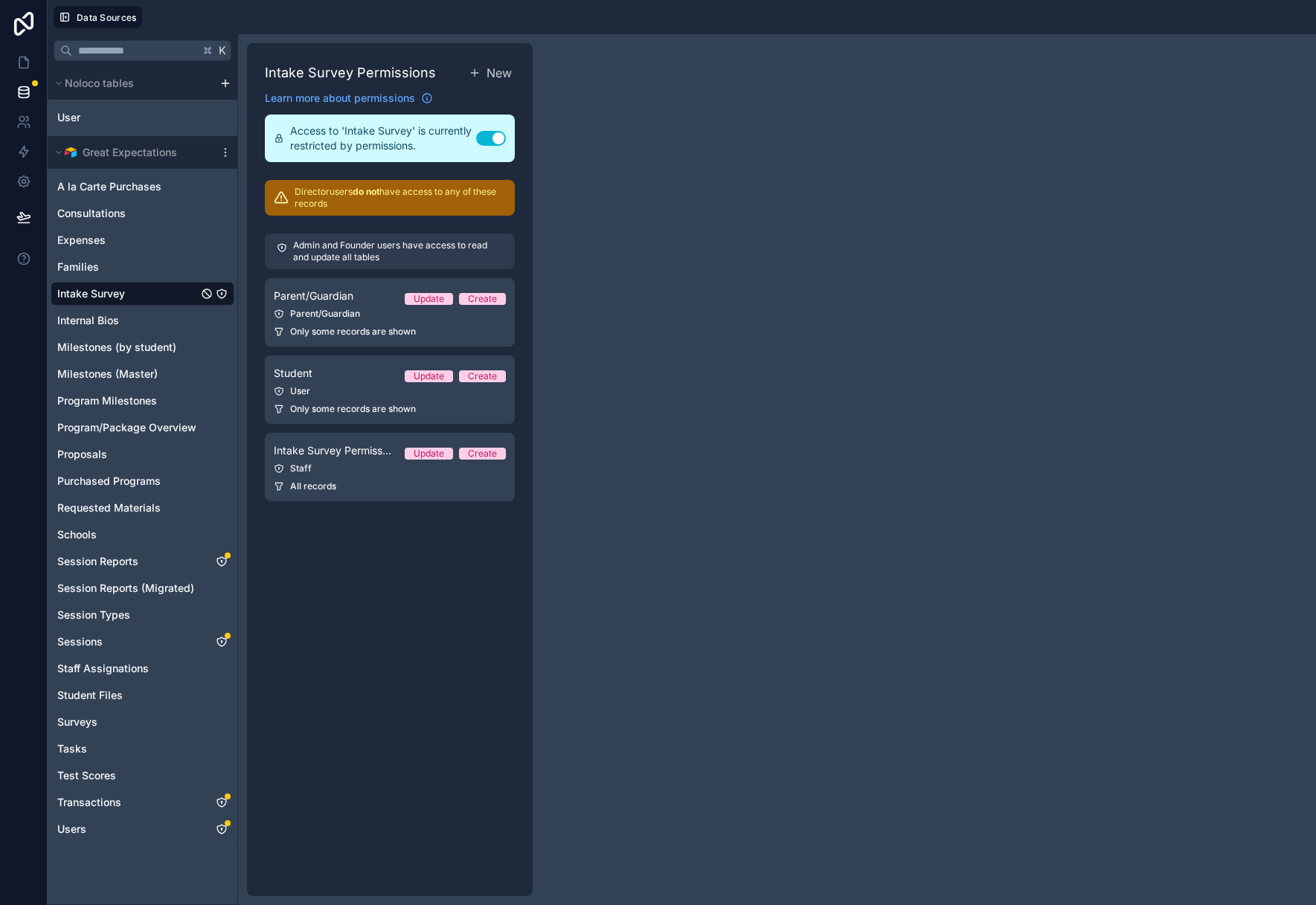
click at [410, 195] on p "Director users do not have access to any of these records" at bounding box center [399, 198] width 211 height 24
click at [411, 294] on span "Update" at bounding box center [429, 299] width 48 height 12
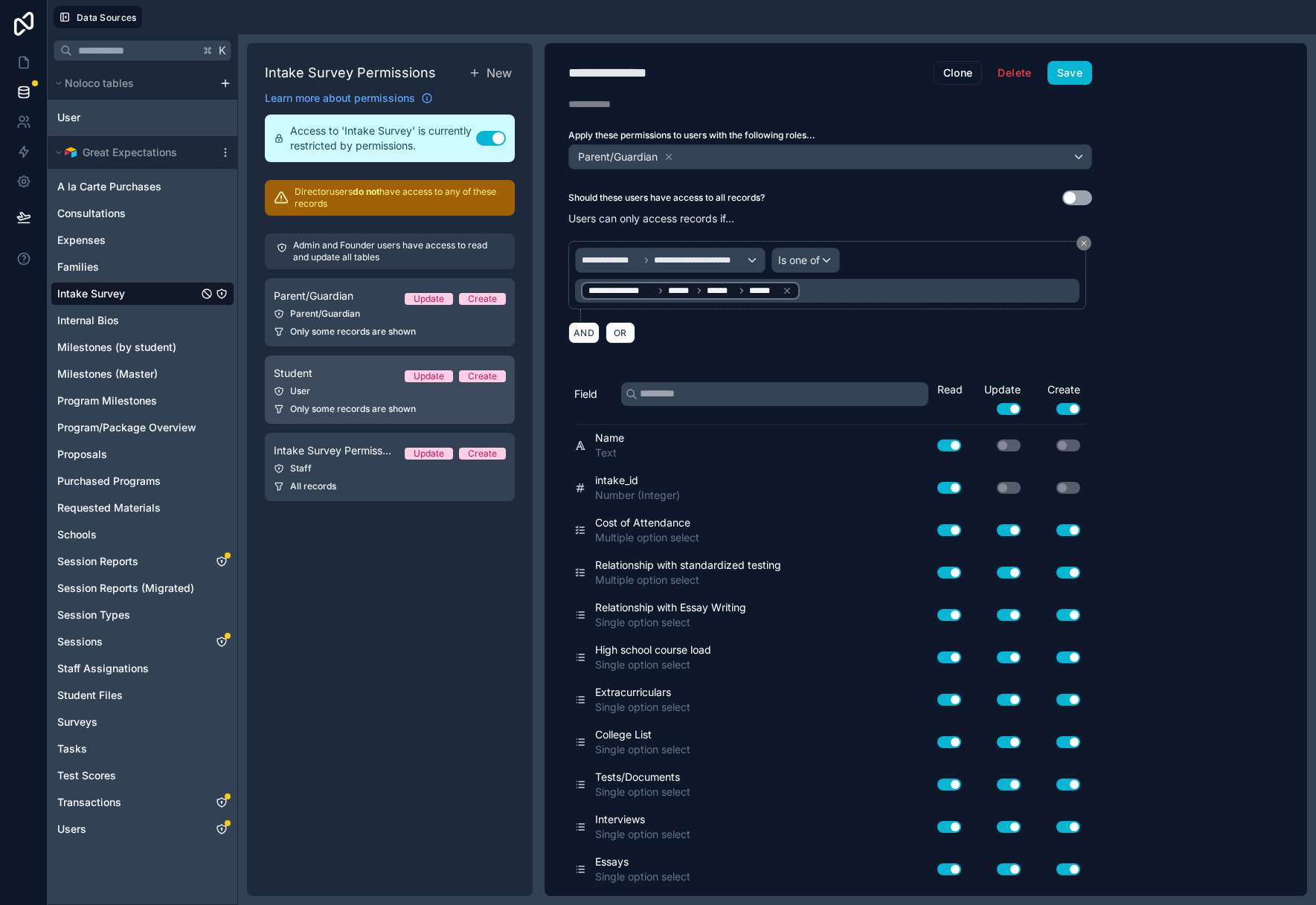
click at [331, 386] on div "User" at bounding box center [389, 391] width 232 height 12
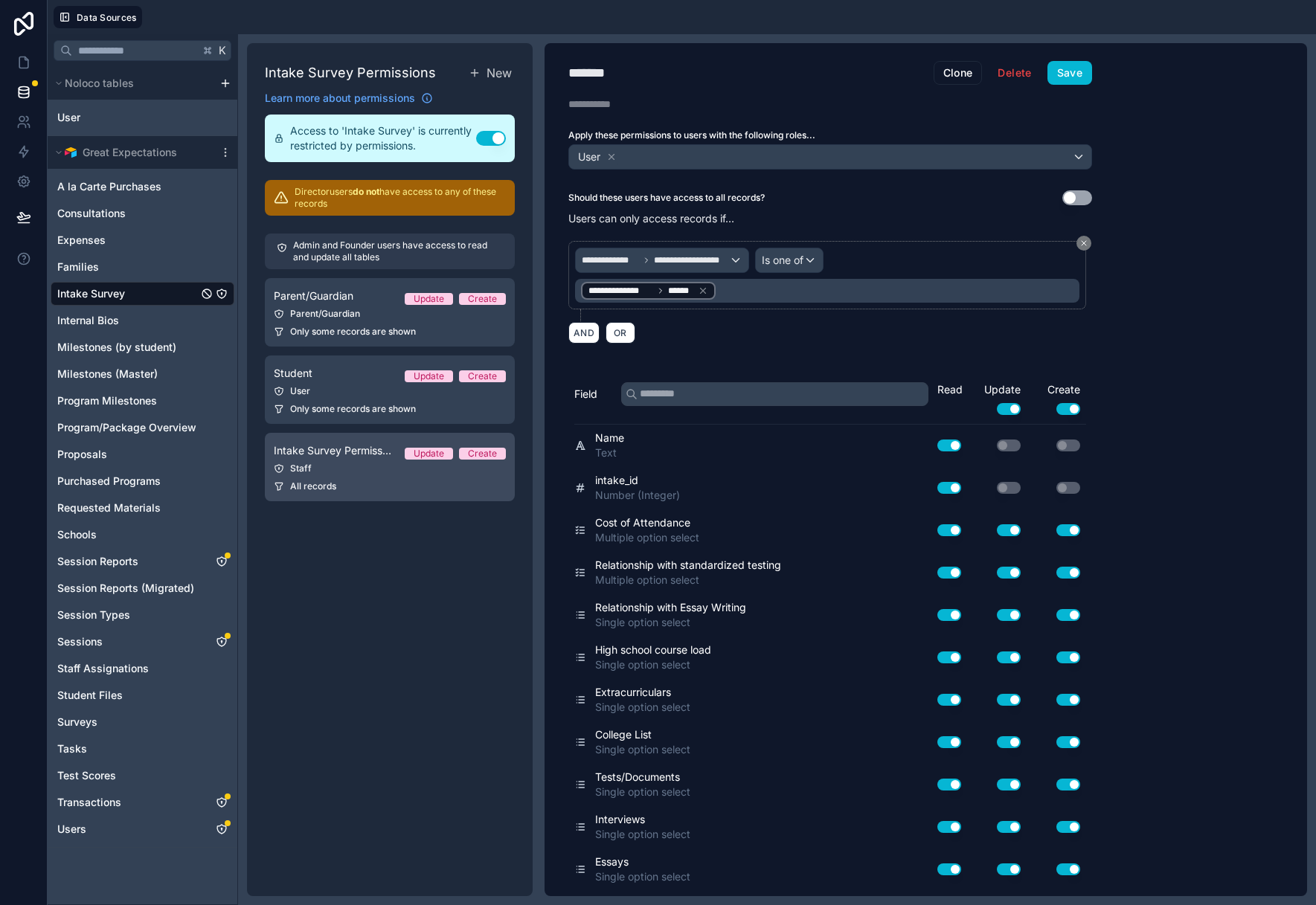
click at [343, 466] on div "Staff" at bounding box center [389, 469] width 232 height 12
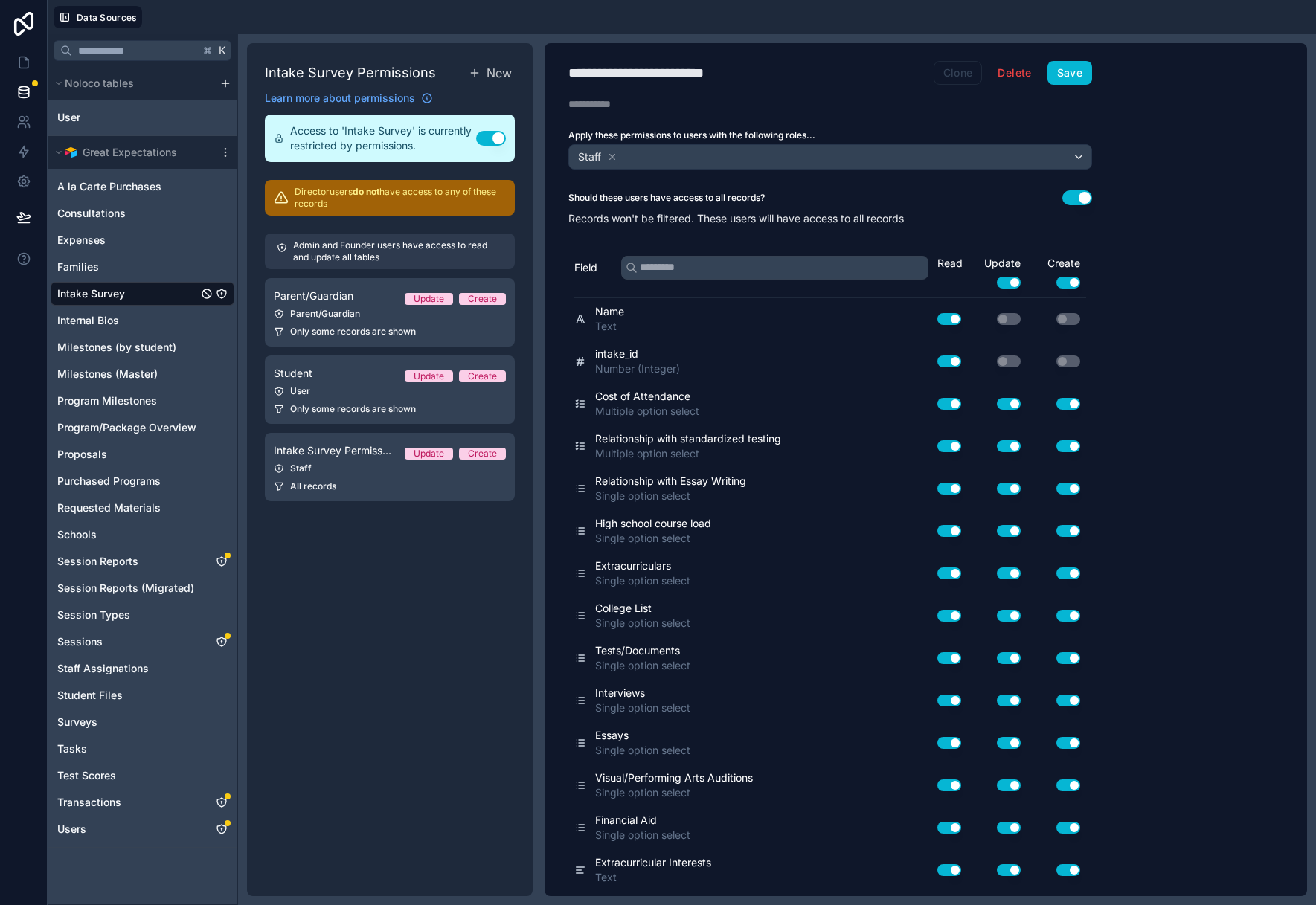
click at [941, 78] on button "Clone" at bounding box center [958, 73] width 49 height 24
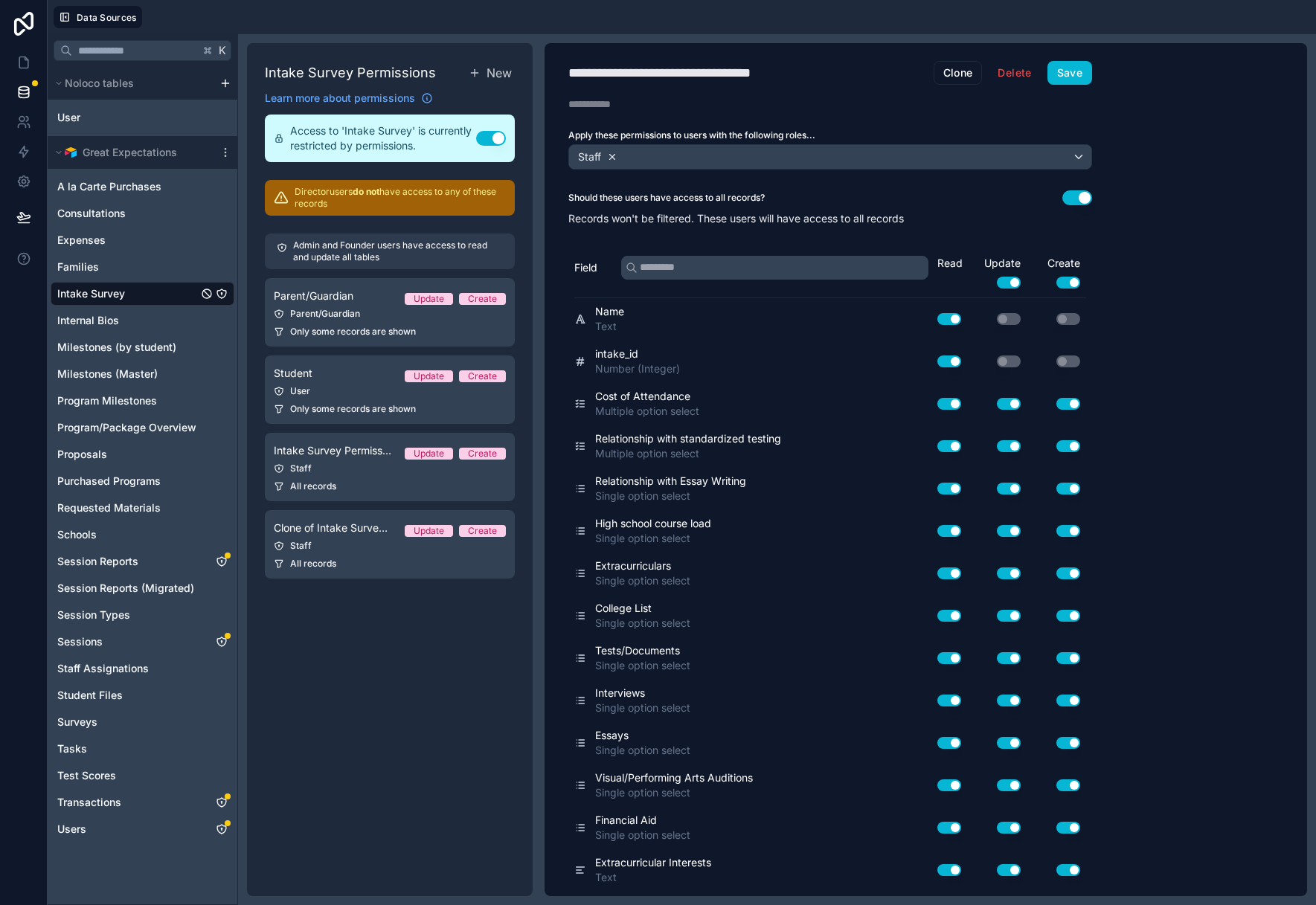
click at [615, 155] on icon at bounding box center [612, 156] width 5 height 5
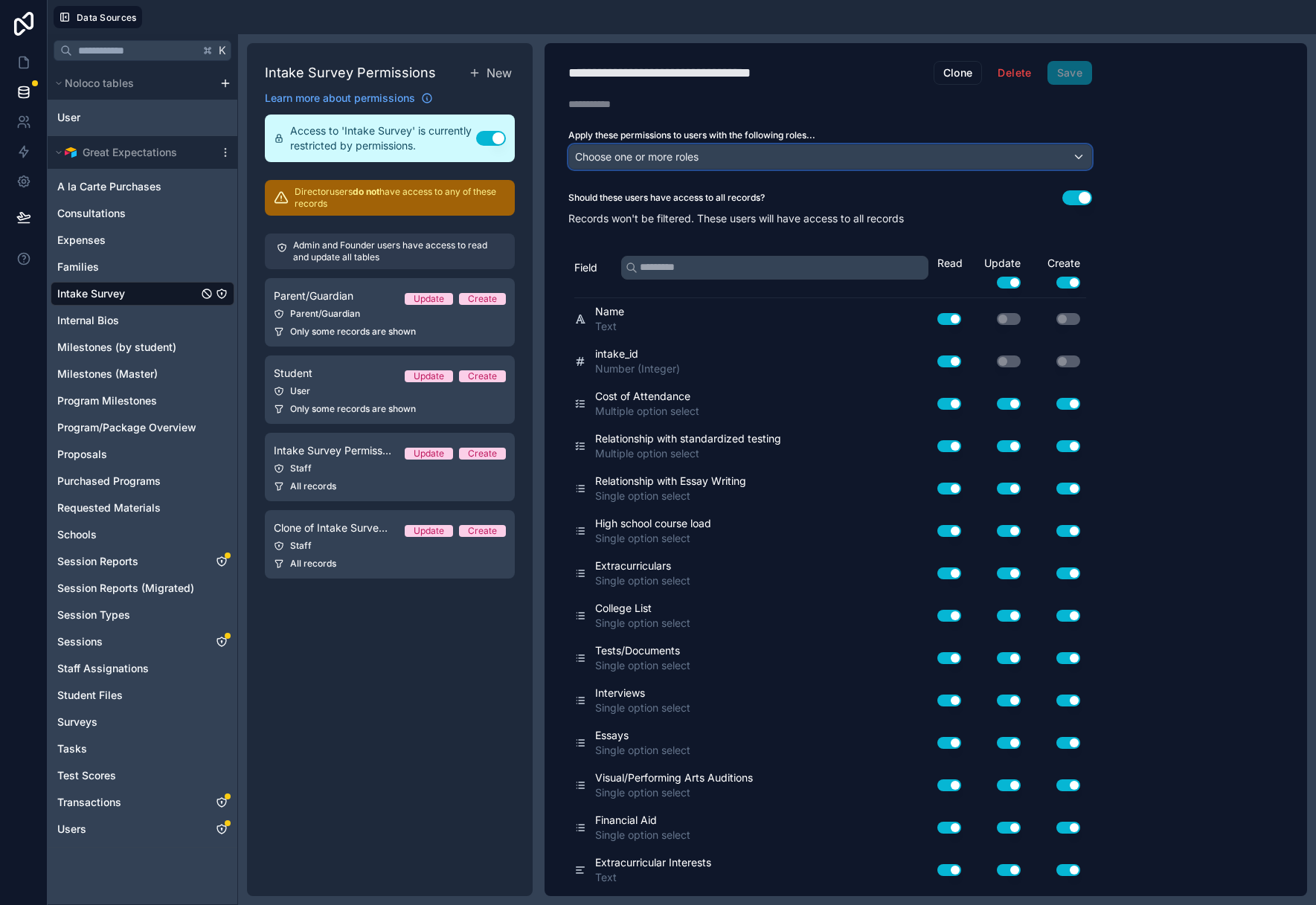
click at [633, 155] on span "Choose one or more roles" at bounding box center [636, 156] width 124 height 13
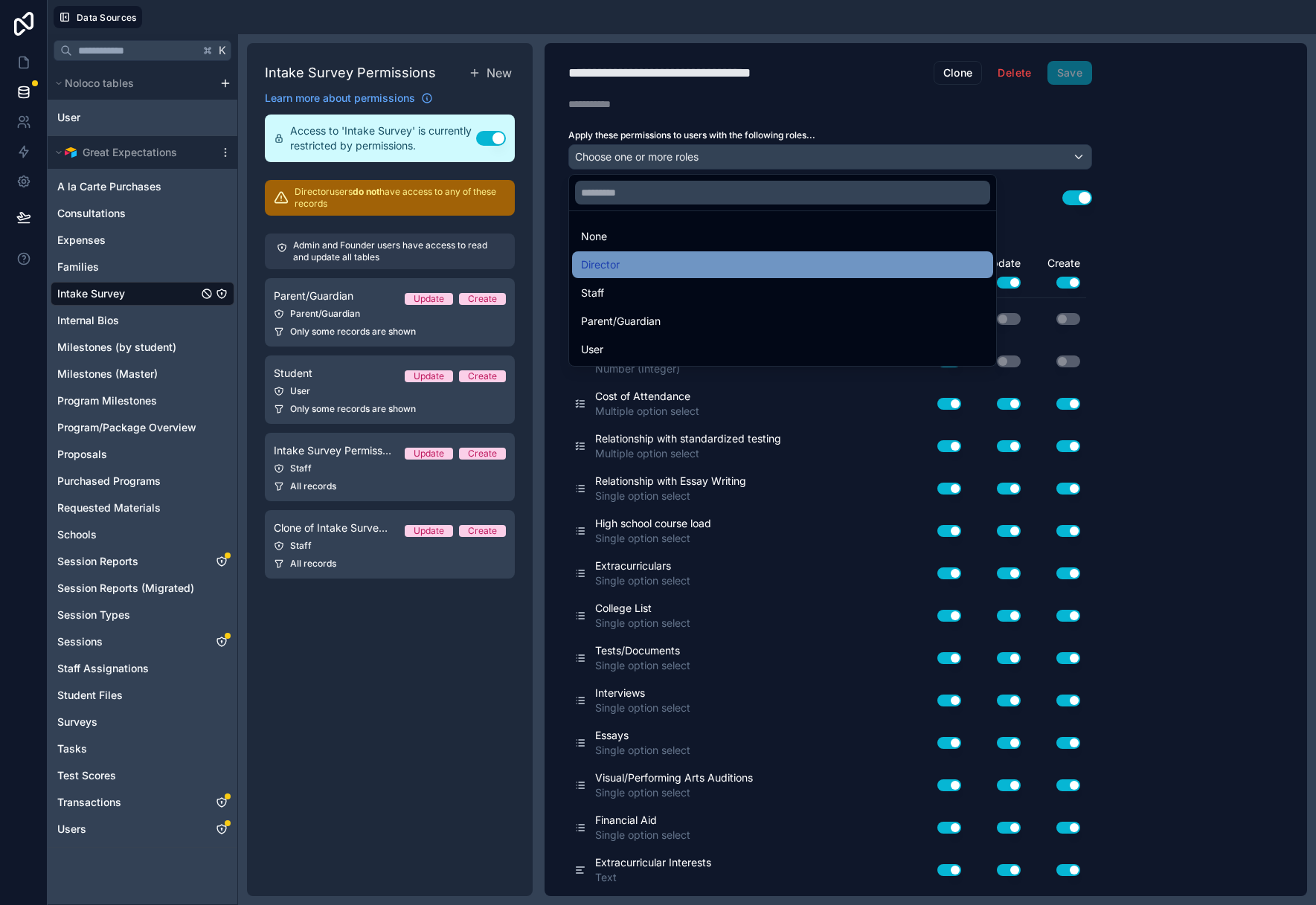
click at [629, 258] on div "Director" at bounding box center [782, 265] width 403 height 18
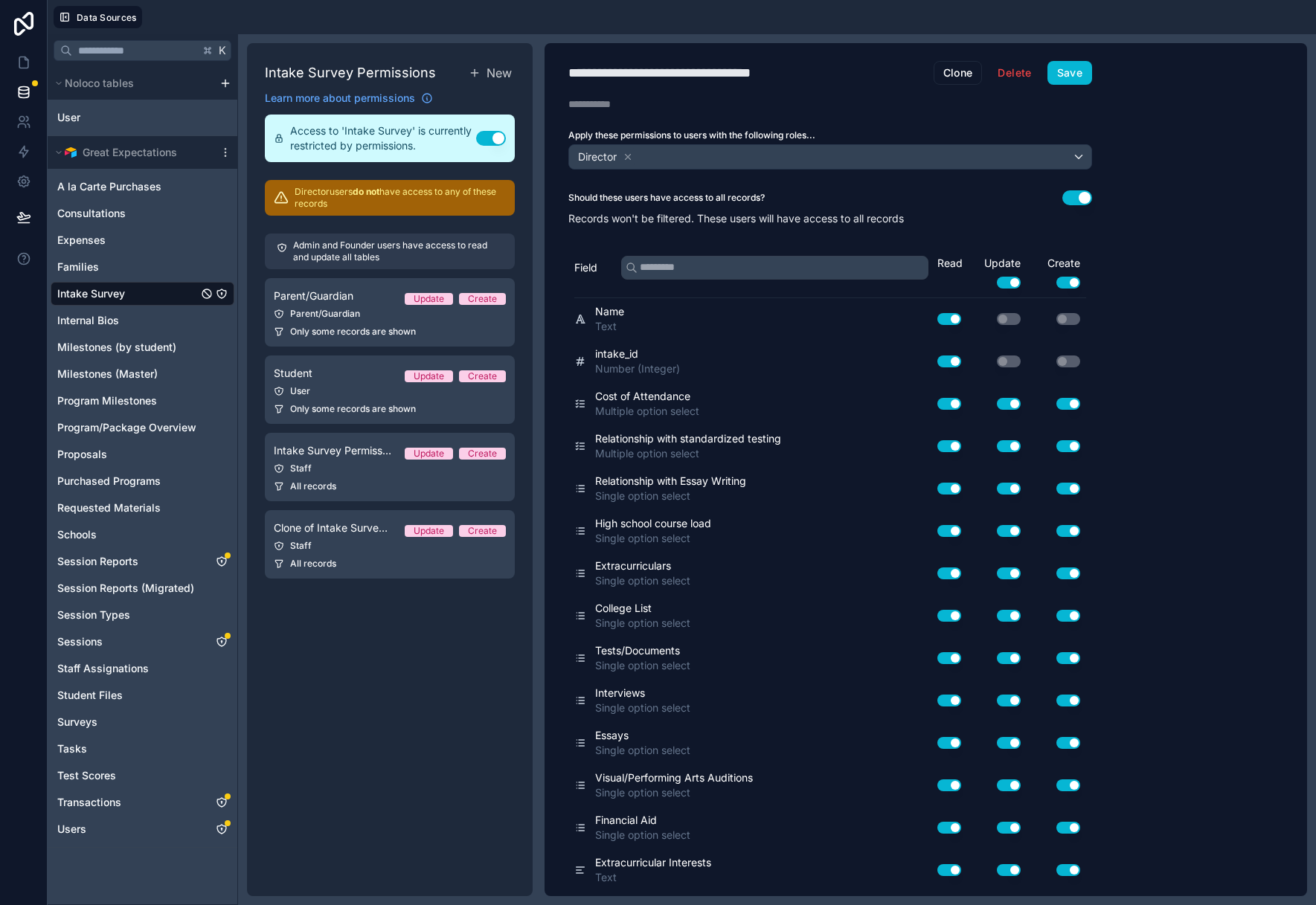
click at [703, 69] on div "**********" at bounding box center [689, 73] width 241 height 21
click at [778, 60] on div "**********" at bounding box center [830, 470] width 572 height 853
click at [786, 75] on div "**********" at bounding box center [689, 73] width 241 height 21
click at [796, 70] on div "**********" at bounding box center [689, 73] width 241 height 21
drag, startPoint x: 803, startPoint y: 73, endPoint x: 570, endPoint y: 70, distance: 233.0
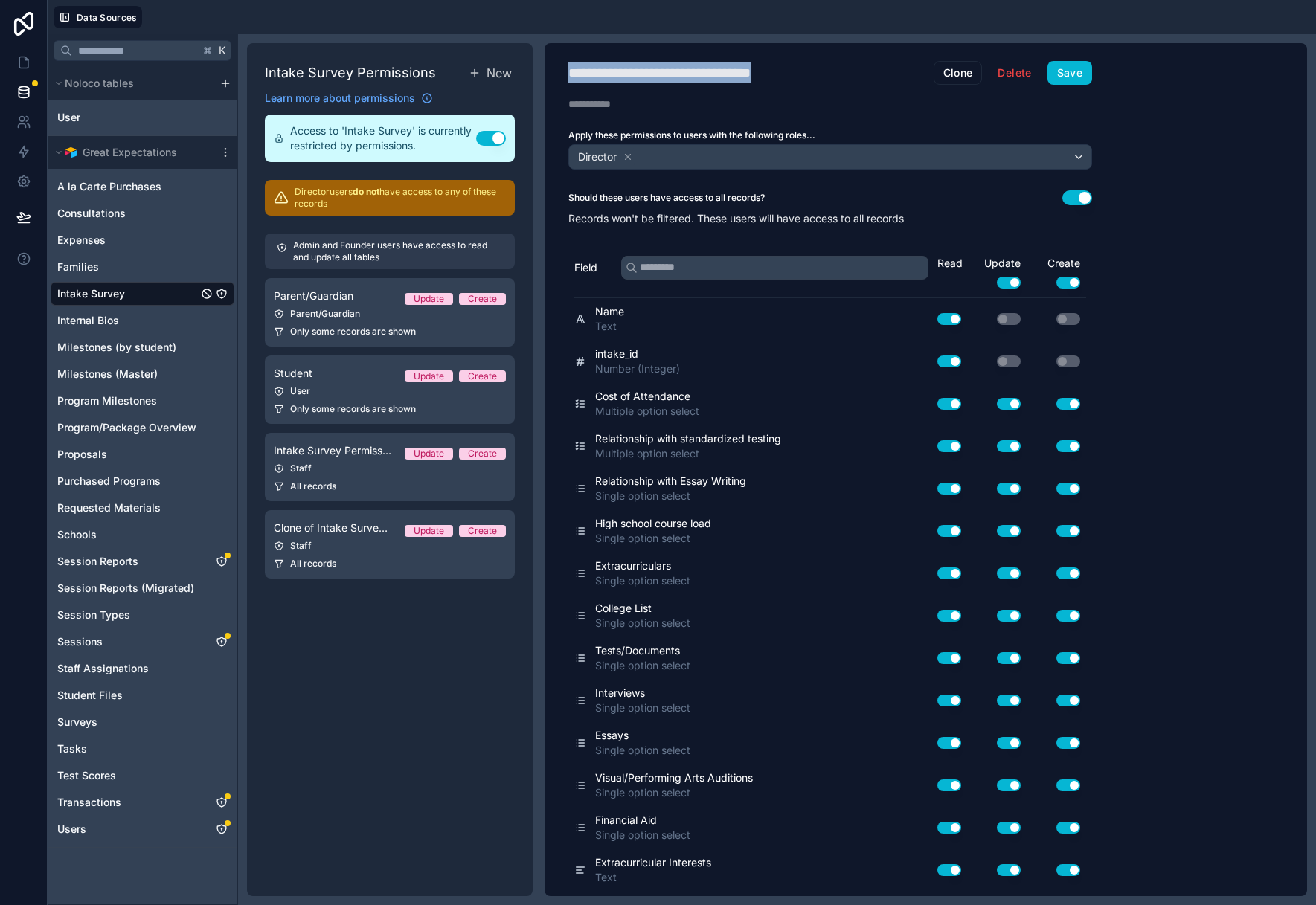
click at [570, 70] on div "**********" at bounding box center [689, 73] width 241 height 21
type div "**********"
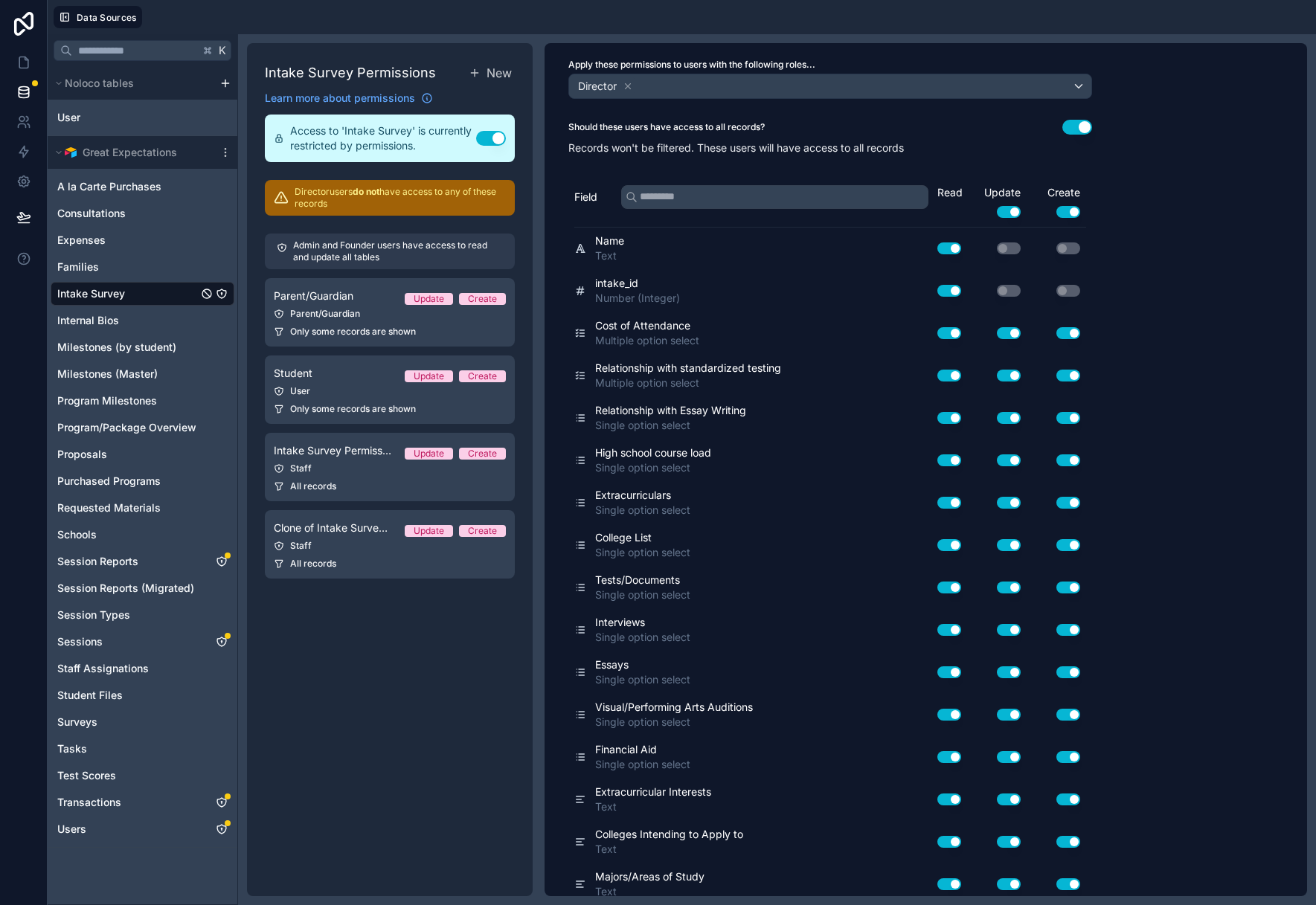
scroll to position [73, 0]
click at [1012, 328] on button "Use setting" at bounding box center [1008, 331] width 24 height 12
click at [1012, 374] on button "Use setting" at bounding box center [1008, 374] width 24 height 12
click at [1068, 328] on button "Use setting" at bounding box center [1068, 331] width 24 height 12
click at [1069, 375] on button "Use setting" at bounding box center [1068, 374] width 24 height 12
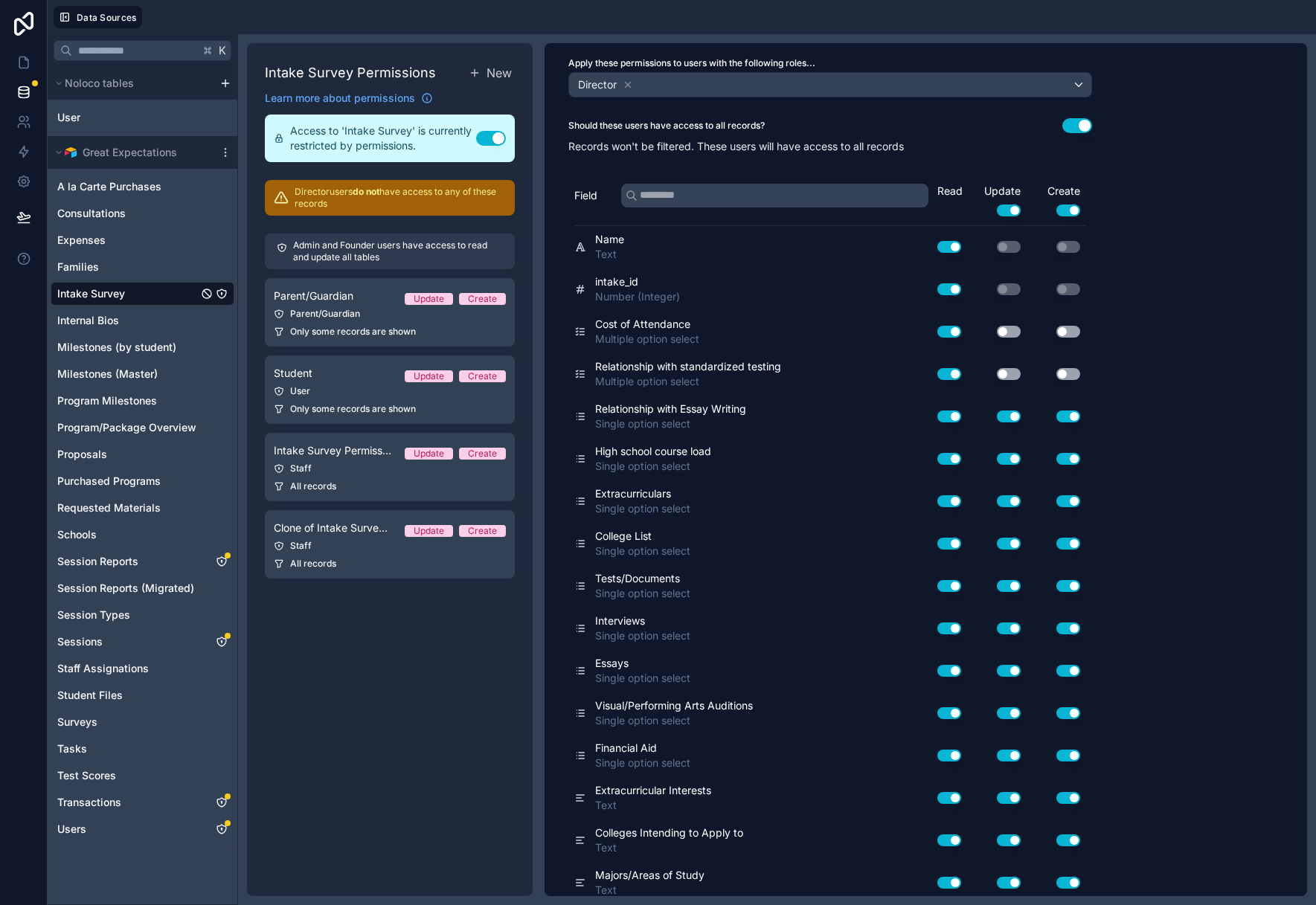
click at [1009, 412] on button "Use setting" at bounding box center [1008, 417] width 24 height 12
click at [1068, 427] on div "Use setting" at bounding box center [1056, 417] width 60 height 24
click at [1070, 421] on button "Use setting" at bounding box center [1068, 417] width 24 height 12
click at [1018, 214] on div "Update Use setting" at bounding box center [996, 199] width 60 height 32
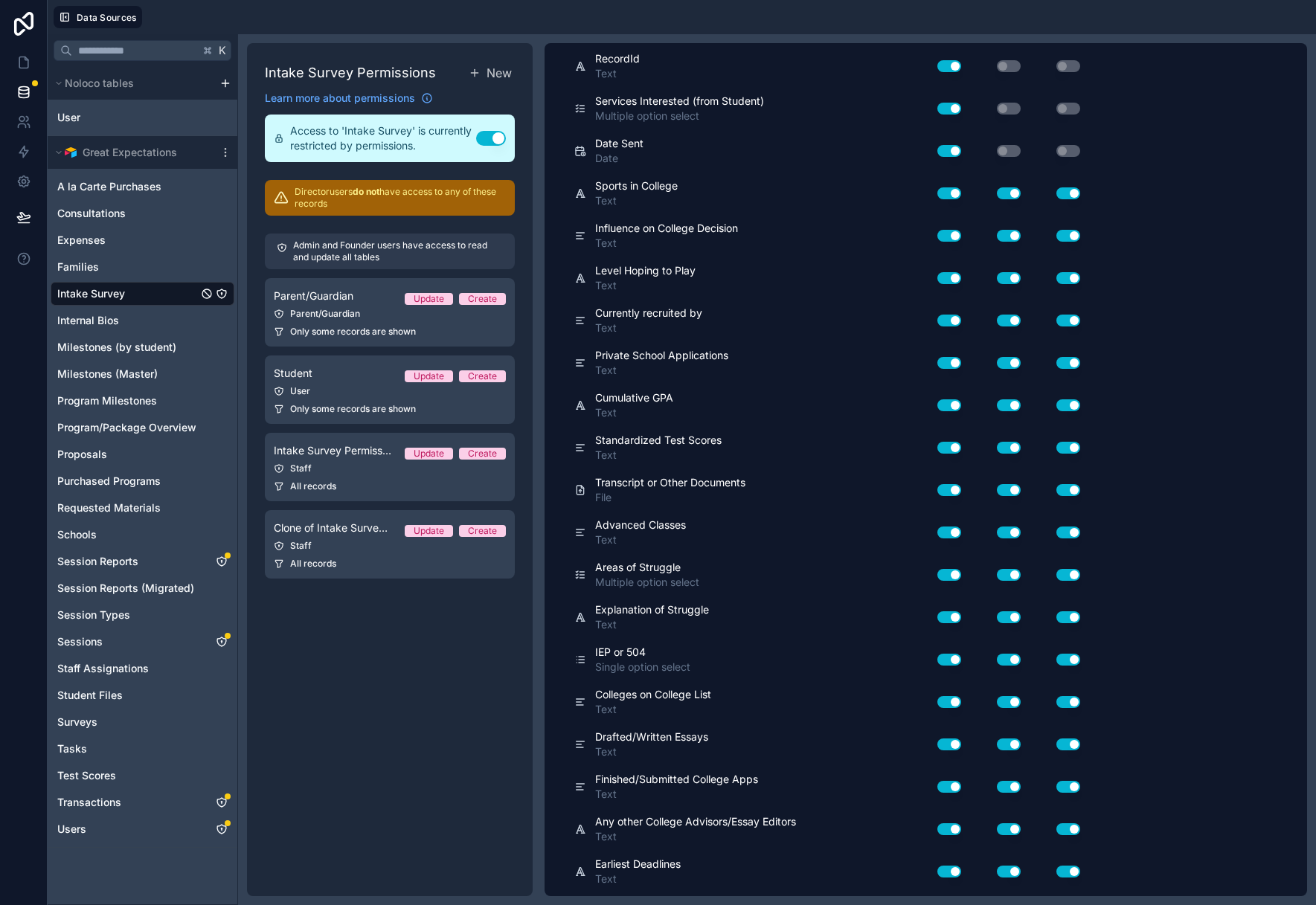
scroll to position [0, 0]
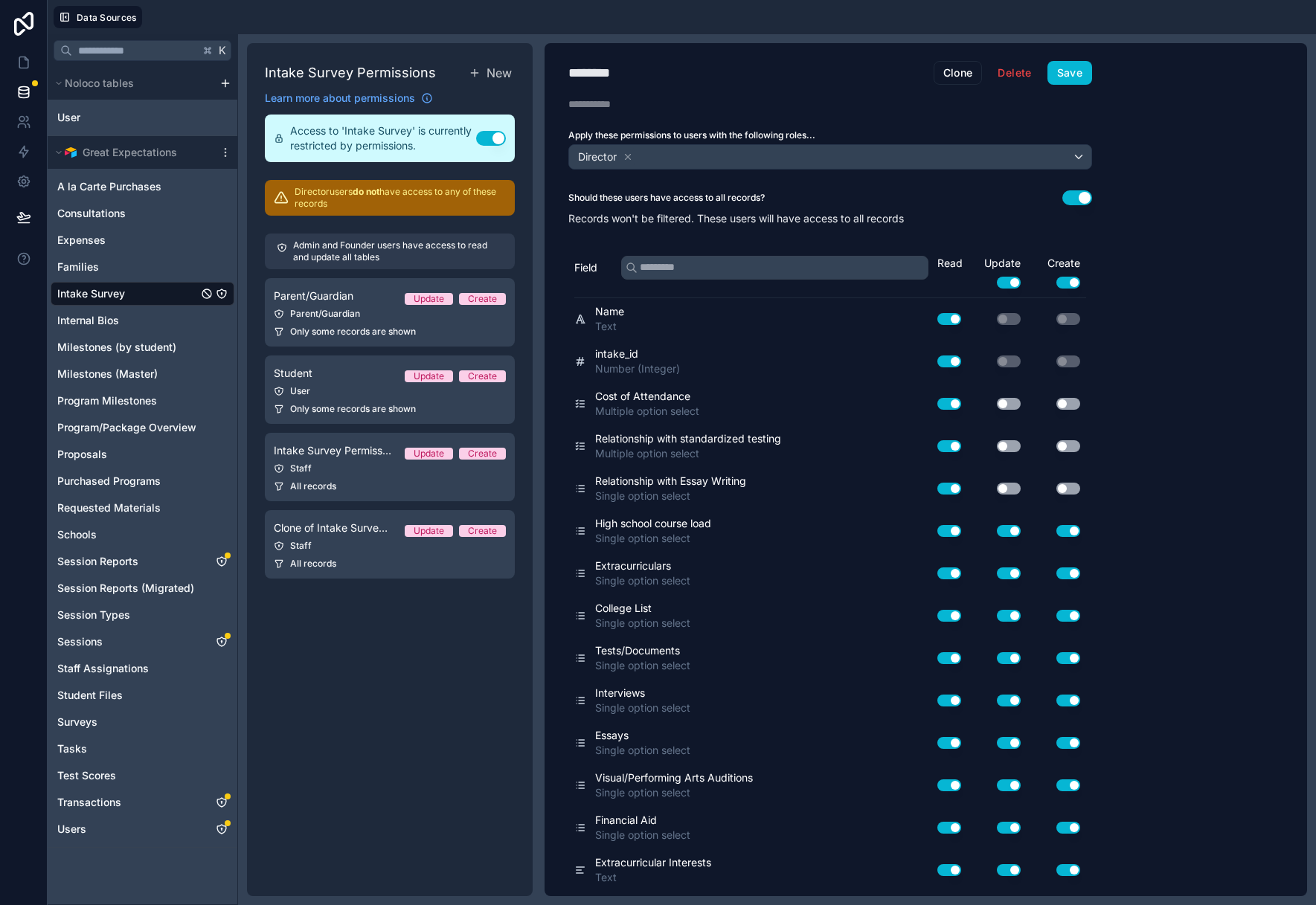
click at [1014, 282] on button "Use setting" at bounding box center [1008, 282] width 24 height 12
click at [1077, 282] on button "Use setting" at bounding box center [1068, 282] width 24 height 12
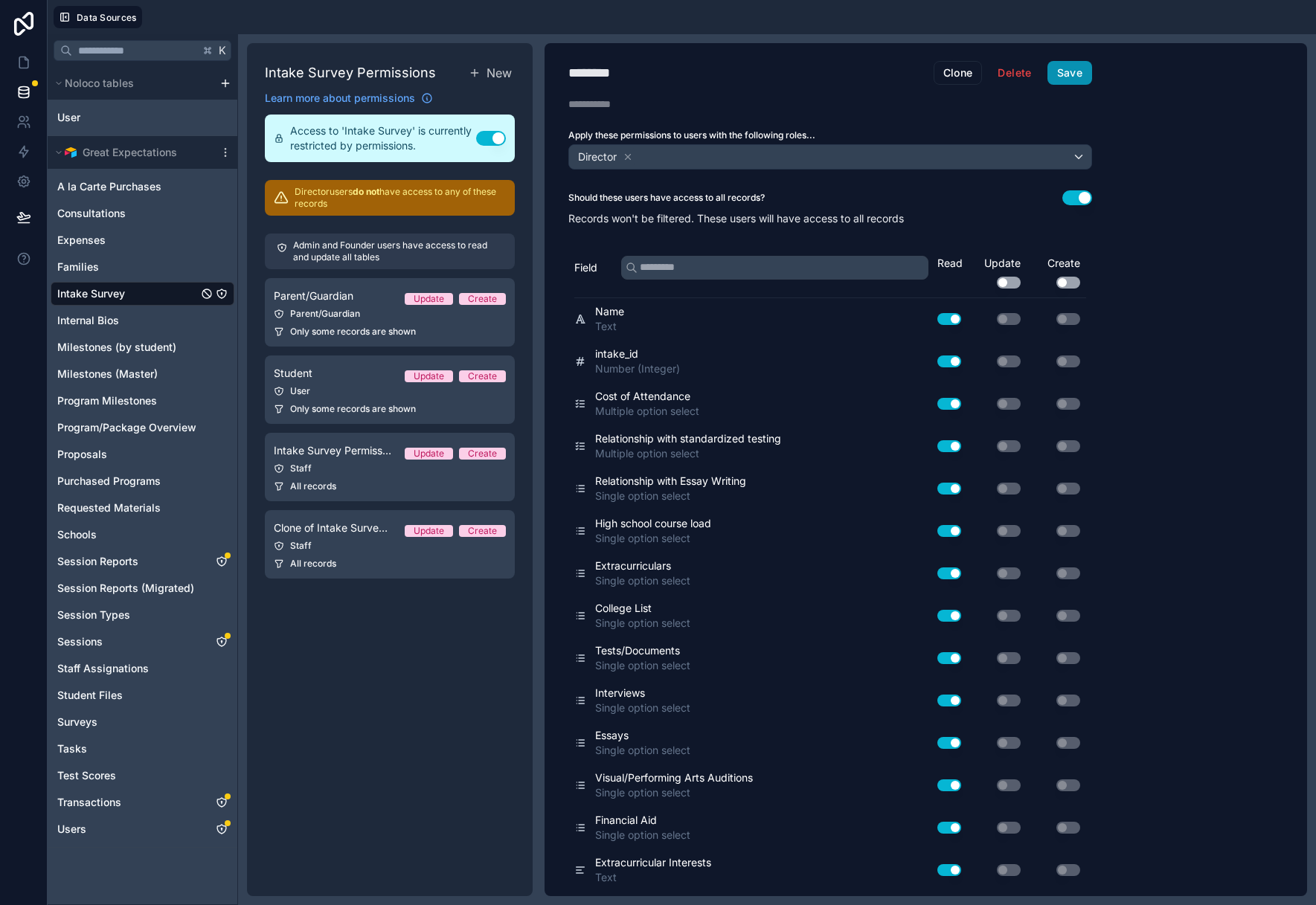
click at [1078, 81] on button "Save" at bounding box center [1070, 73] width 45 height 24
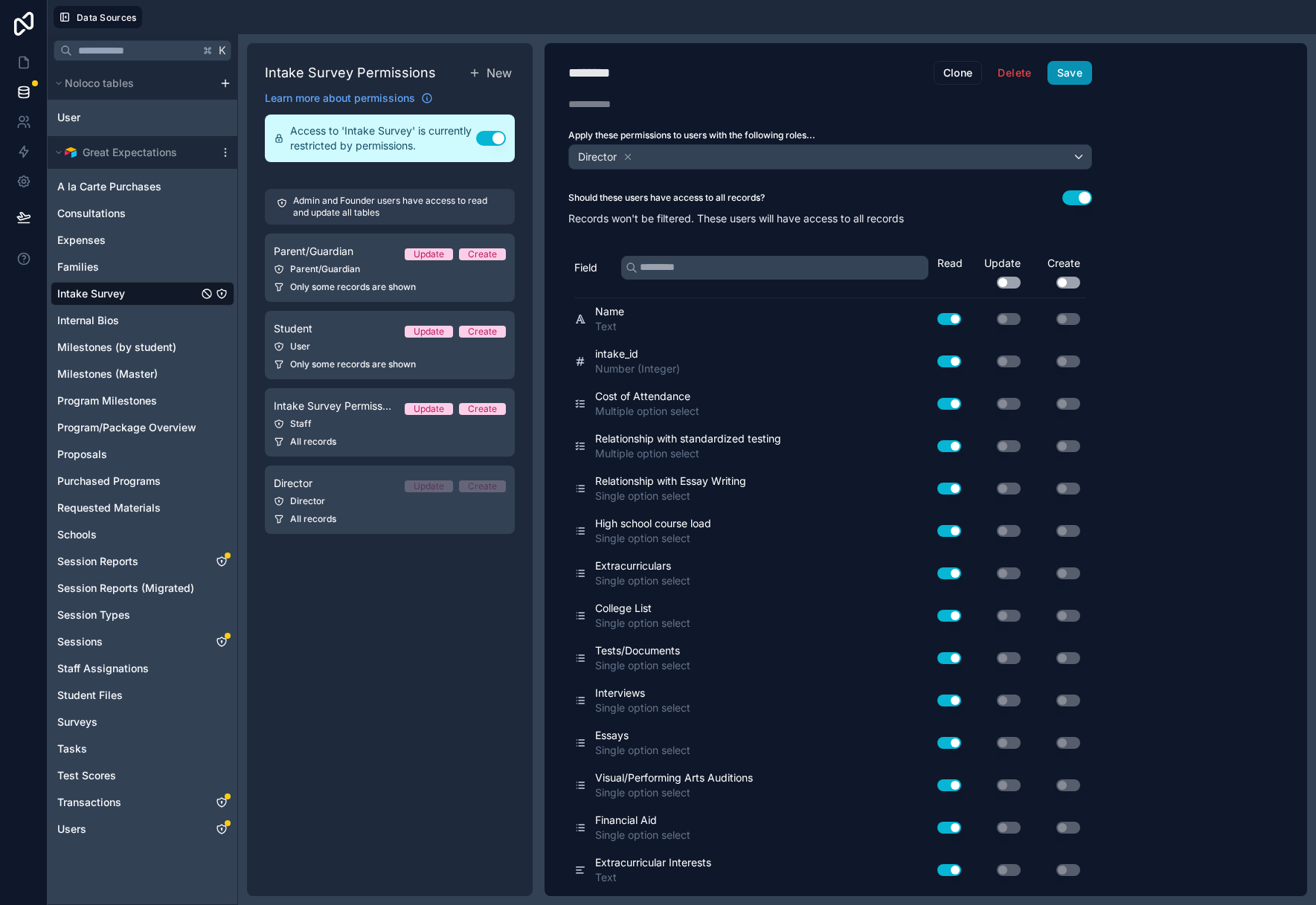
click at [1086, 67] on button "Save" at bounding box center [1070, 73] width 45 height 24
click at [385, 621] on div "Intake Survey Permissions New Learn more about permissions Access to 'Intake Su…" at bounding box center [389, 470] width 285 height 853
click at [378, 516] on div "All records" at bounding box center [389, 519] width 232 height 12
click at [10, 58] on link at bounding box center [24, 63] width 47 height 29
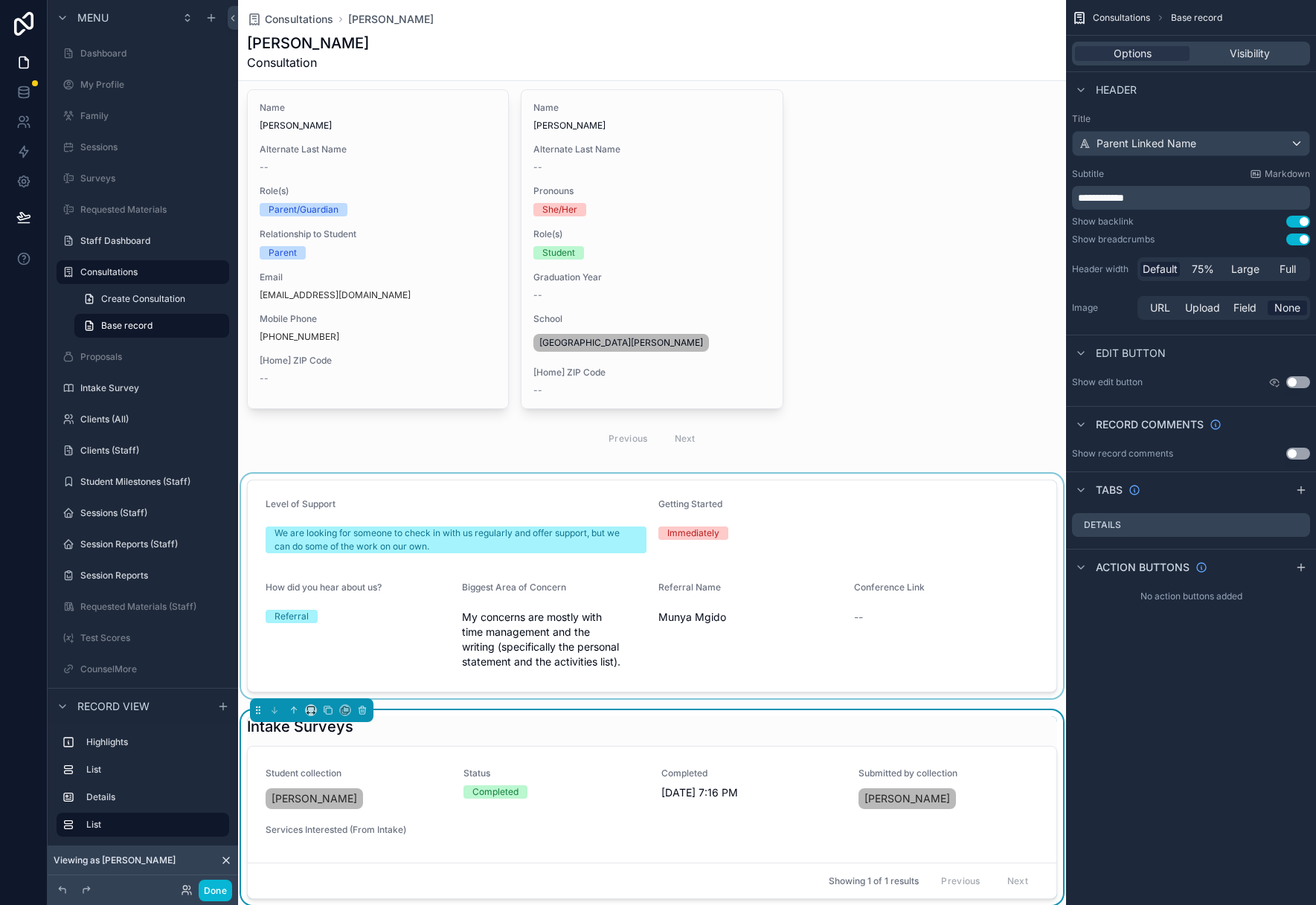
scroll to position [141, 0]
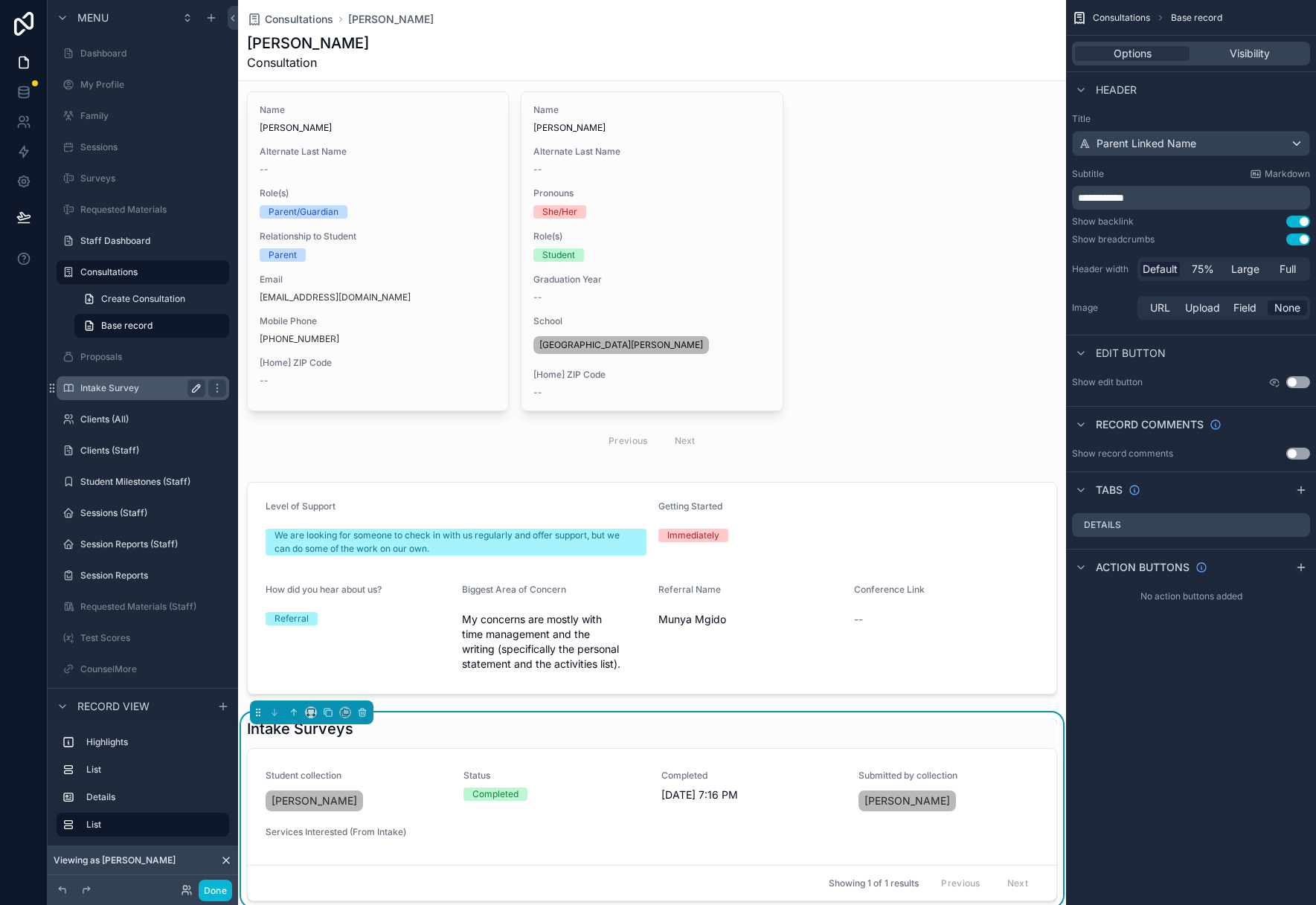
click at [197, 388] on icon "scrollable content" at bounding box center [196, 388] width 8 height 8
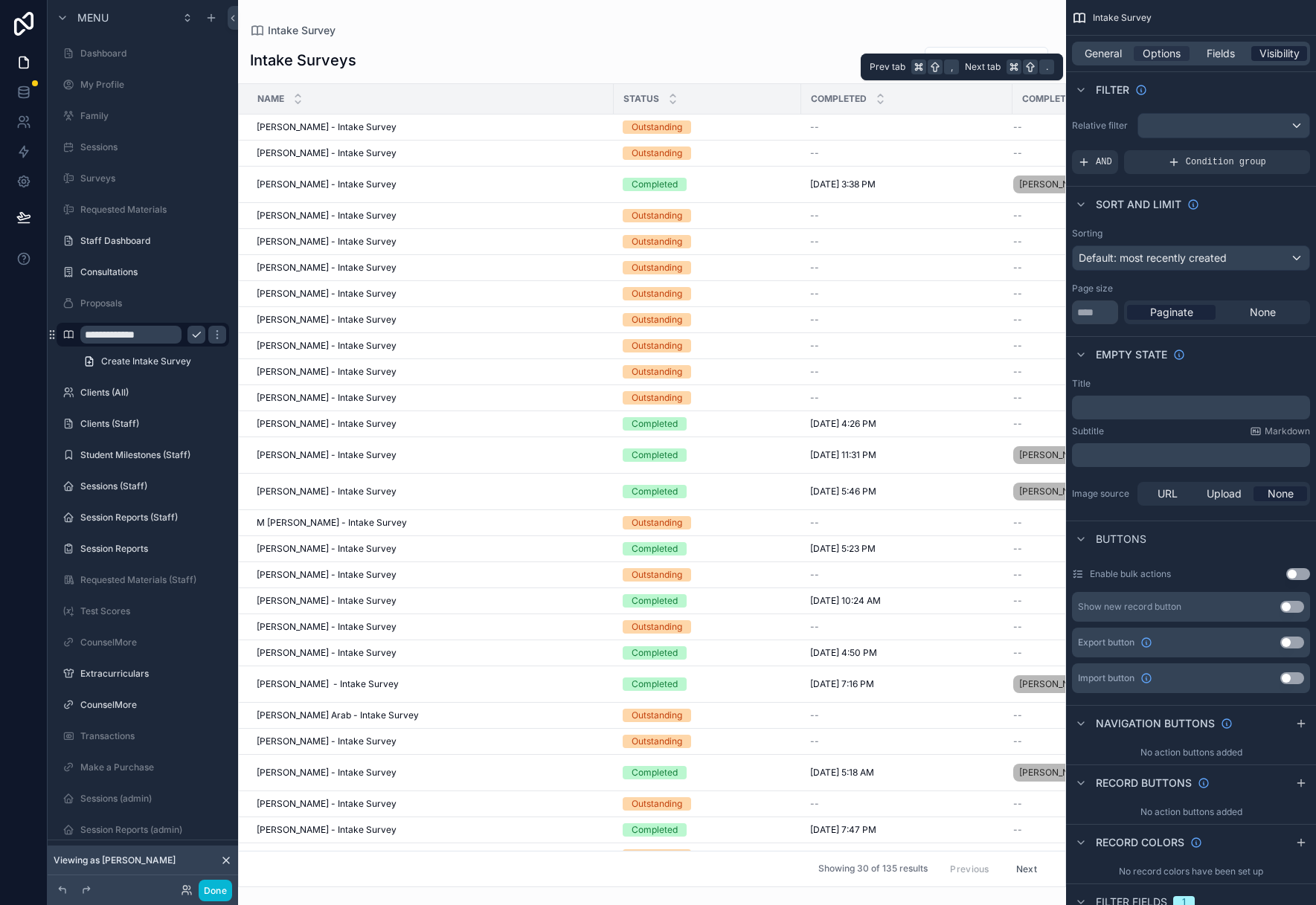
click at [1269, 54] on span "Visibility" at bounding box center [1279, 53] width 40 height 15
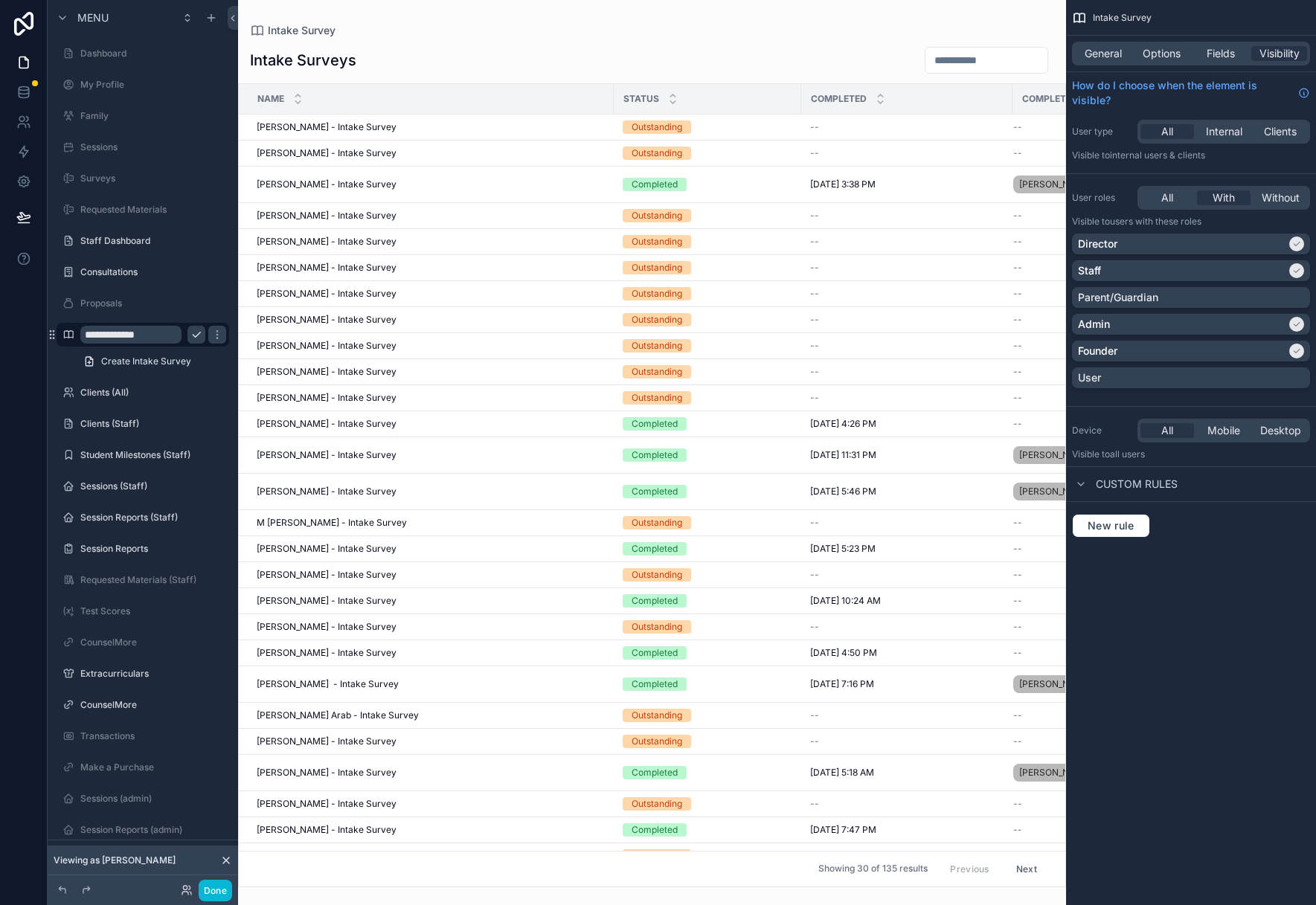
drag, startPoint x: 1207, startPoint y: 844, endPoint x: 1103, endPoint y: 828, distance: 105.2
click at [1207, 843] on div "Intake Survey General Options Fields Visibility How do I choose when the elemen…" at bounding box center [1190, 452] width 250 height 905
click at [131, 297] on label "Proposals" at bounding box center [139, 303] width 119 height 12
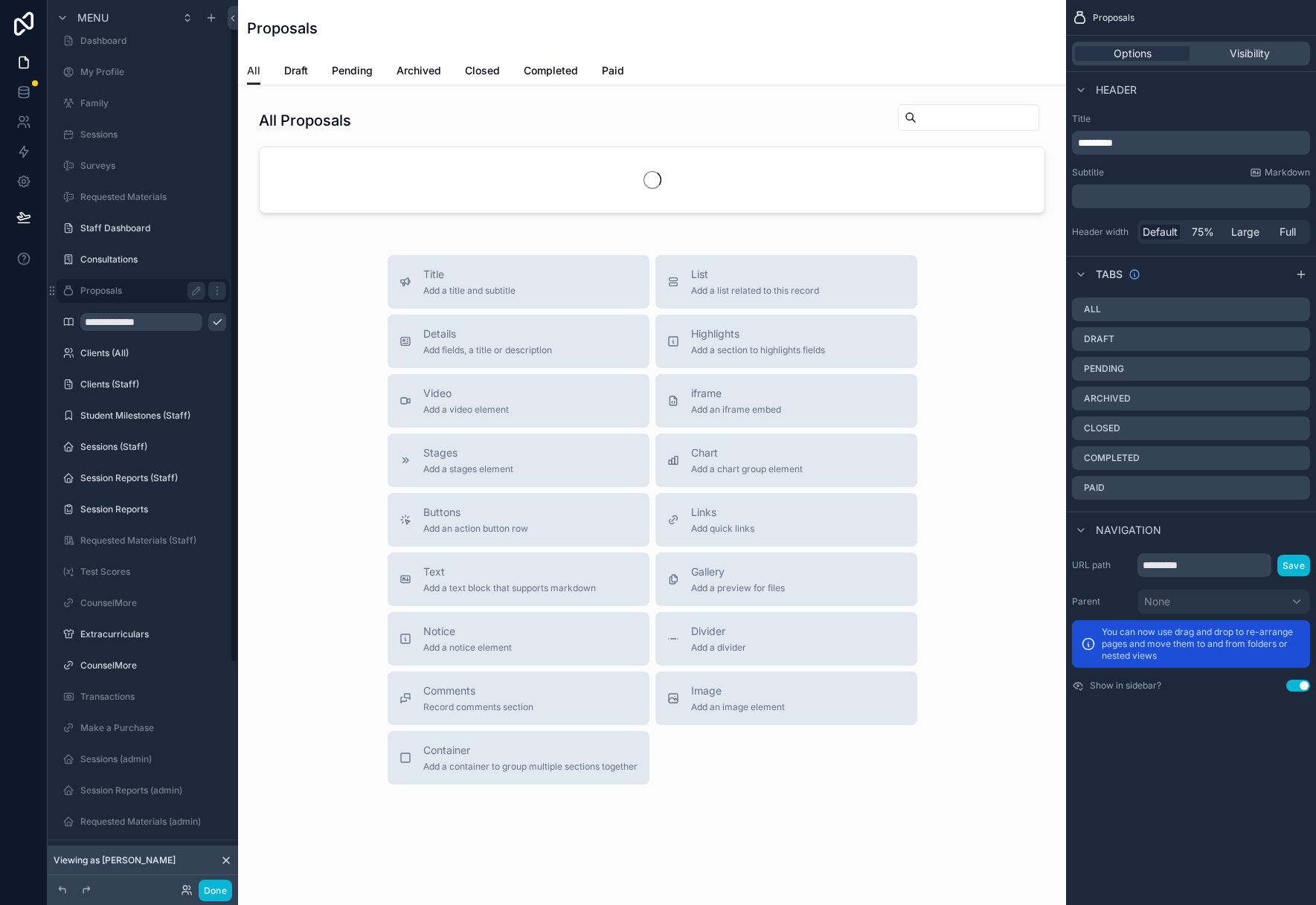
scroll to position [16, 0]
click at [223, 895] on button "Done" at bounding box center [216, 890] width 33 height 22
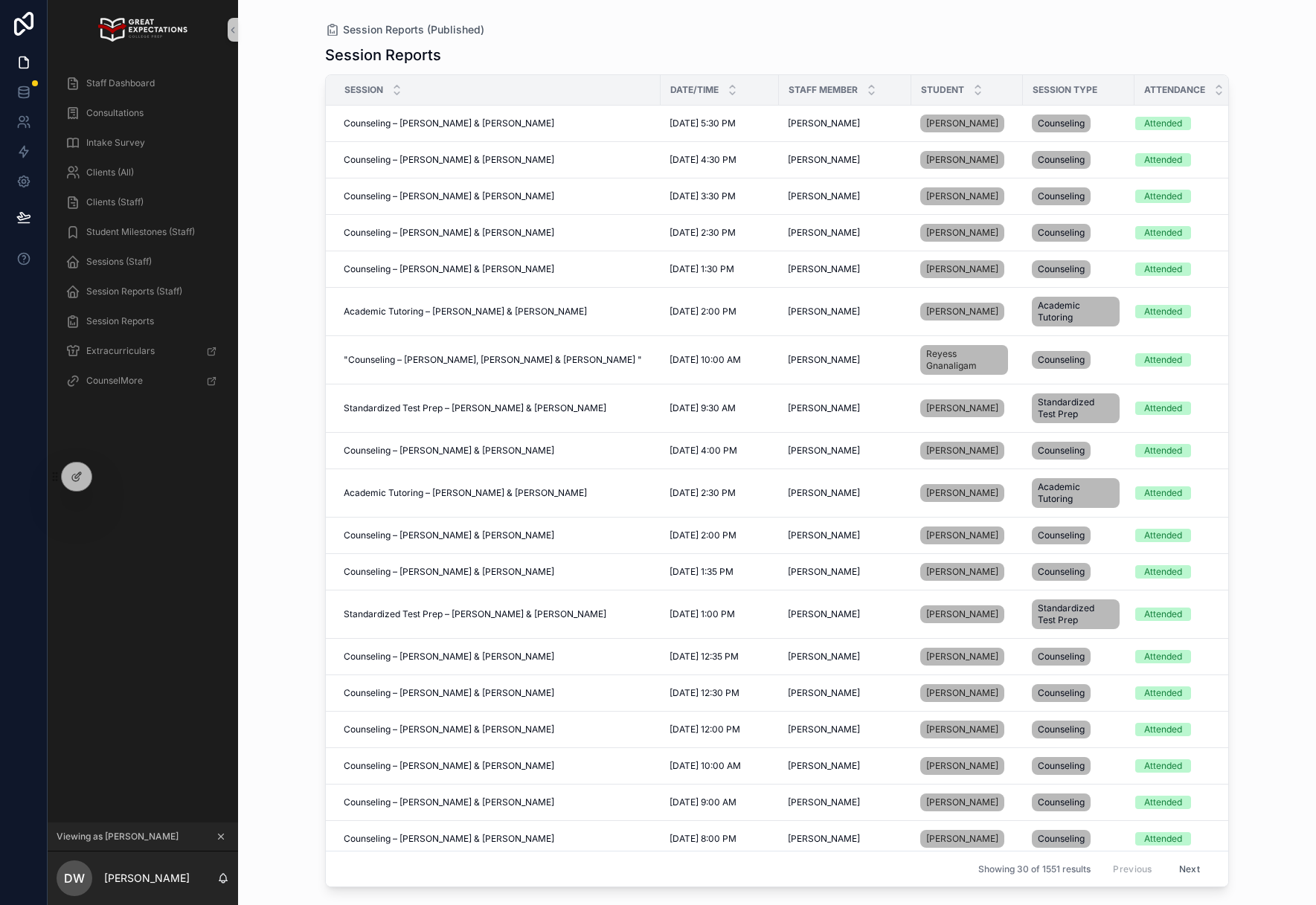
click at [119, 63] on div "Staff Dashboard Consultations Intake Survey Clients (All) Clients (Staff) Stude…" at bounding box center [143, 236] width 190 height 354
click at [106, 108] on span "Consultations" at bounding box center [115, 113] width 57 height 12
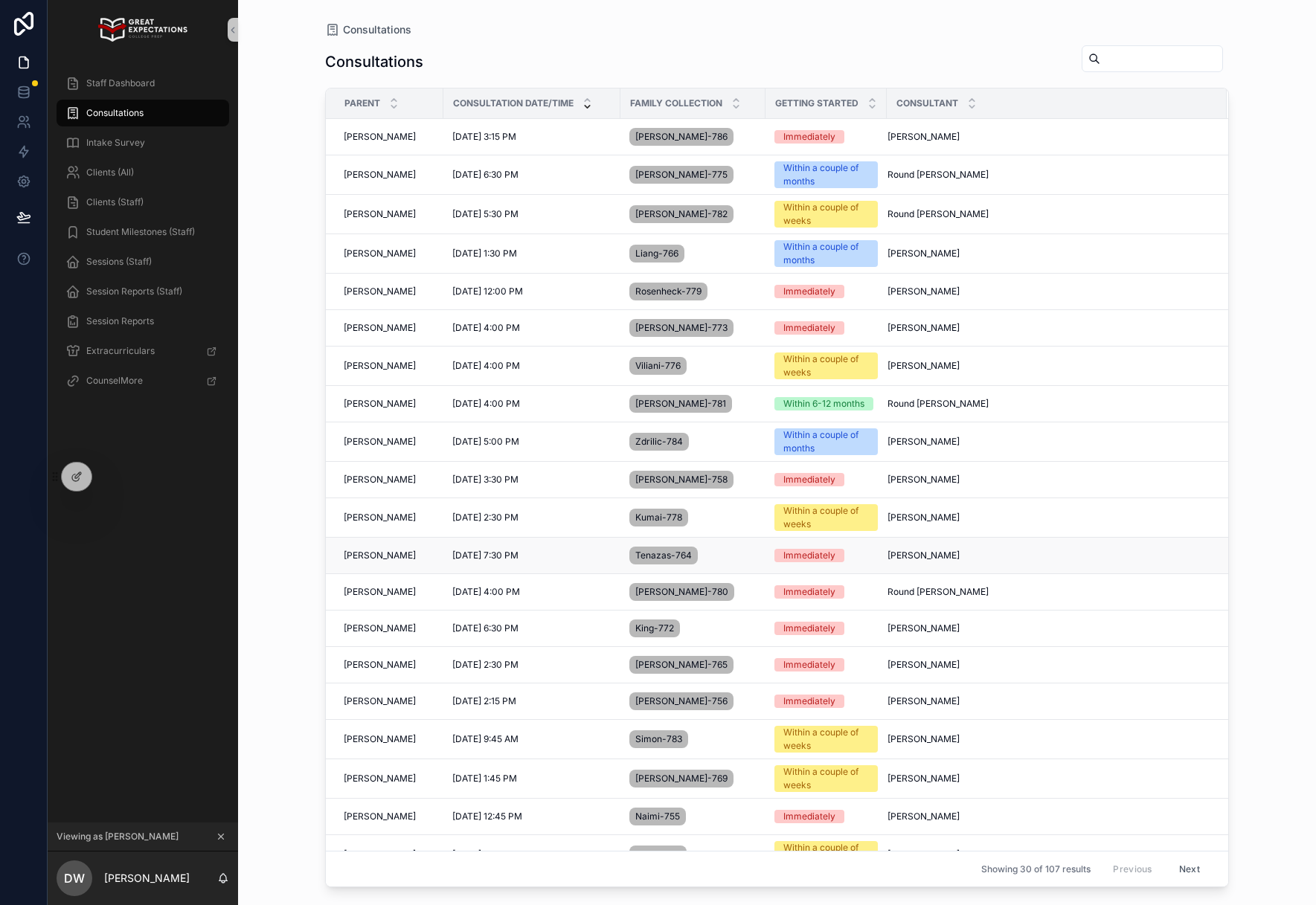
click at [400, 559] on div "[PERSON_NAME] [PERSON_NAME]" at bounding box center [388, 556] width 91 height 12
